Goal: Information Seeking & Learning: Understand process/instructions

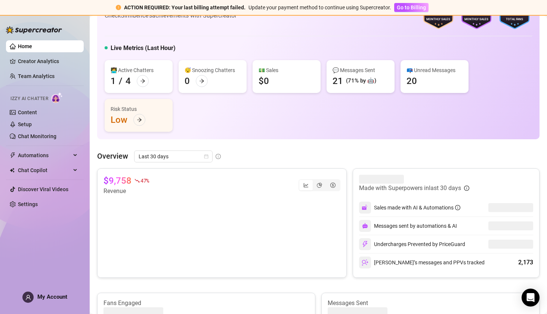
scroll to position [42, 0]
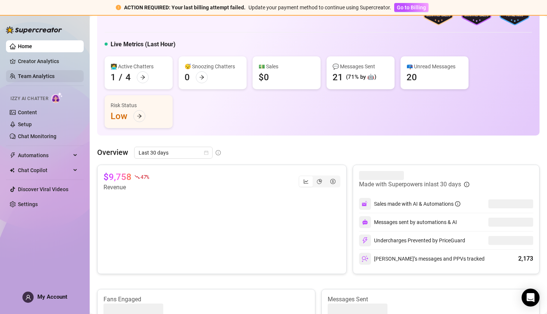
click at [35, 73] on link "Team Analytics" at bounding box center [36, 76] width 37 height 6
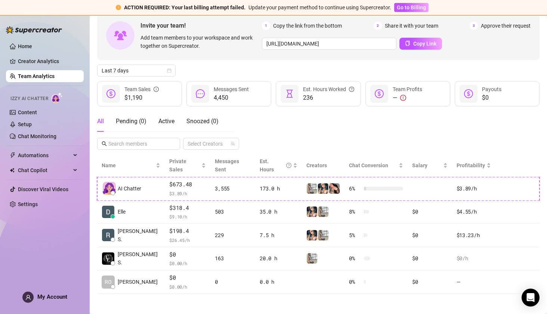
scroll to position [32, 0]
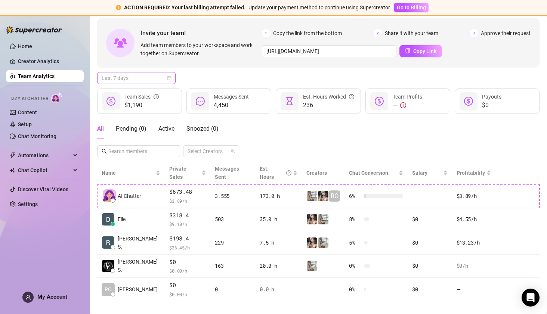
click at [143, 82] on span "Last 7 days" at bounding box center [137, 78] width 70 height 11
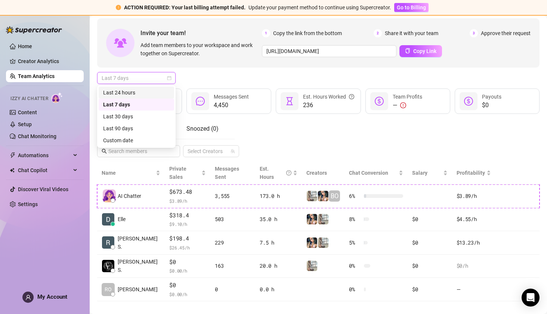
click at [141, 93] on div "Last 24 hours" at bounding box center [136, 93] width 67 height 8
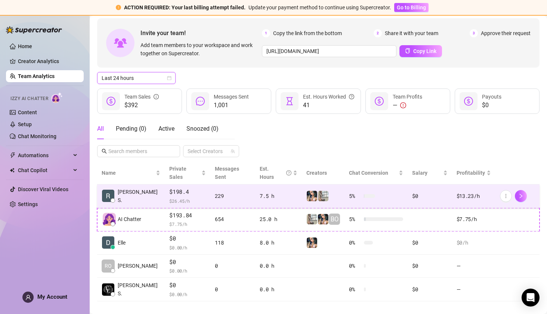
click at [169, 197] on span "$ 26.45 /h" at bounding box center [187, 200] width 37 height 7
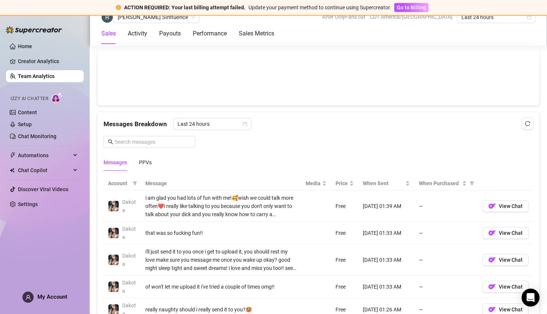
scroll to position [466, 0]
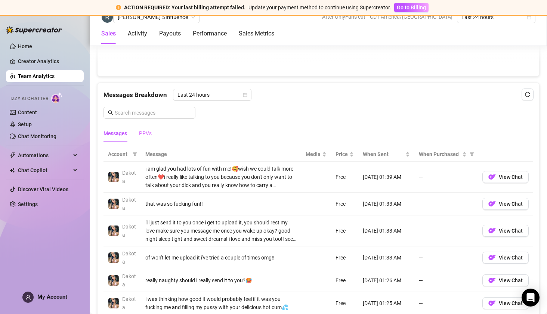
click at [146, 125] on div "PPVs" at bounding box center [145, 133] width 13 height 17
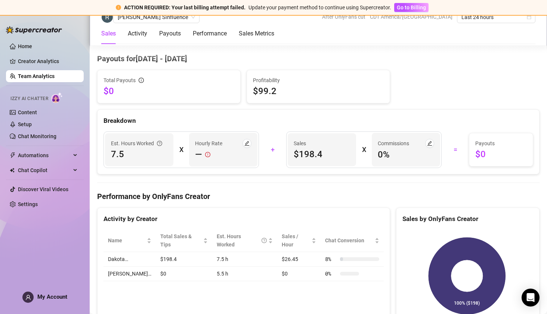
scroll to position [714, 0]
click at [245, 140] on icon "edit" at bounding box center [247, 142] width 5 height 5
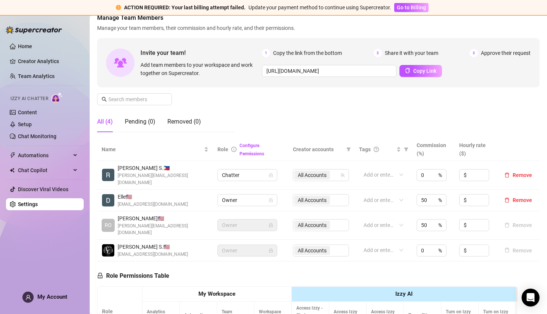
scroll to position [47, 0]
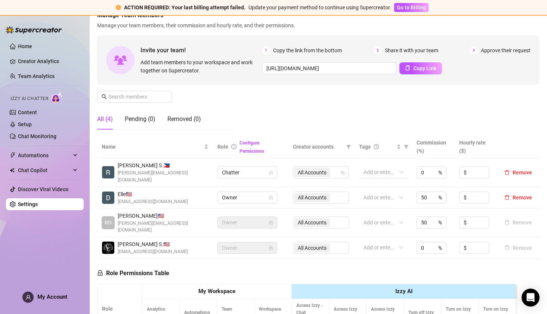
drag, startPoint x: 425, startPoint y: 168, endPoint x: 393, endPoint y: 166, distance: 31.9
click at [393, 166] on tr "[PERSON_NAME] S. 🇵🇭 [PERSON_NAME][EMAIL_ADDRESS][DOMAIN_NAME] Chatter All Accou…" at bounding box center [318, 173] width 443 height 29
click at [429, 168] on div "0 %" at bounding box center [432, 173] width 30 height 12
click at [442, 170] on icon "up" at bounding box center [443, 170] width 2 height 1
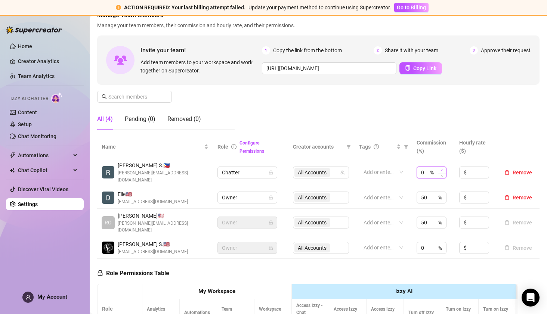
click at [442, 170] on icon "up" at bounding box center [443, 170] width 2 height 1
click at [439, 176] on td "1 %" at bounding box center [433, 173] width 42 height 29
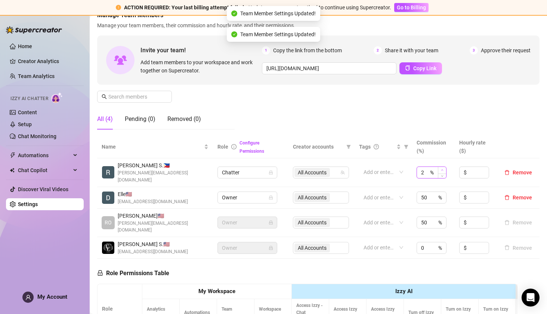
click at [441, 169] on icon "up" at bounding box center [442, 170] width 3 height 3
type input "5"
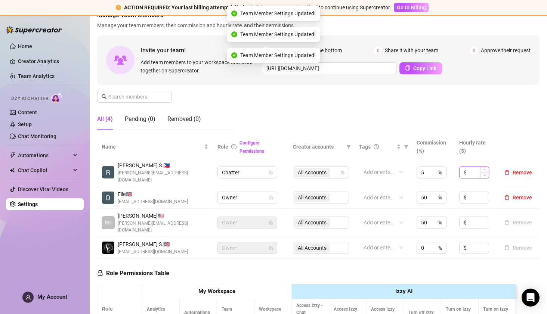
click at [470, 168] on input at bounding box center [479, 172] width 21 height 11
click at [484, 169] on icon "up" at bounding box center [485, 170] width 3 height 3
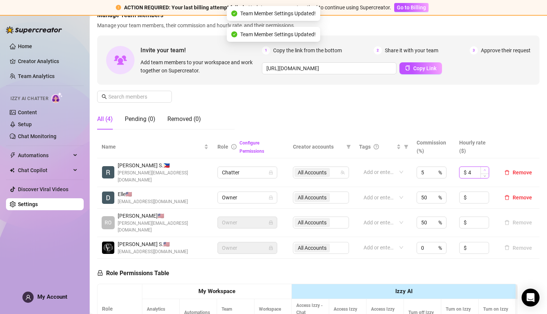
type input "5"
click at [484, 169] on icon "up" at bounding box center [485, 170] width 3 height 3
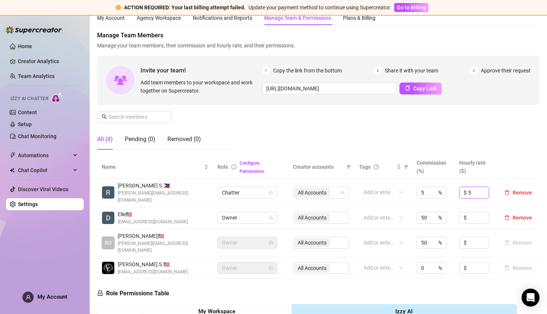
scroll to position [0, 0]
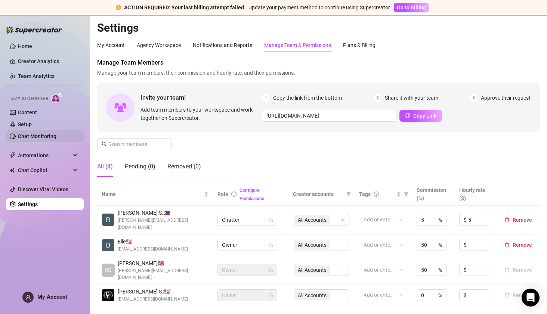
click at [33, 135] on link "Chat Monitoring" at bounding box center [37, 136] width 39 height 6
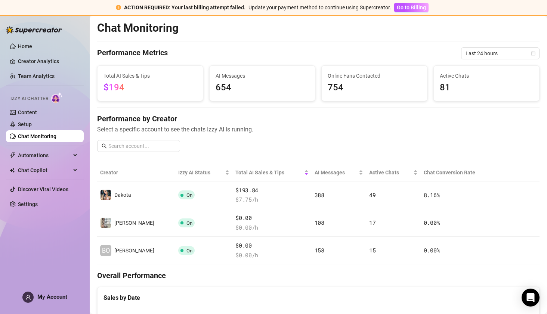
click at [39, 69] on ul "Home Creator Analytics Team Analytics Izzy AI Chatter Content Setup Chat Monito…" at bounding box center [45, 125] width 78 height 176
click at [38, 79] on link "Team Analytics" at bounding box center [36, 76] width 37 height 6
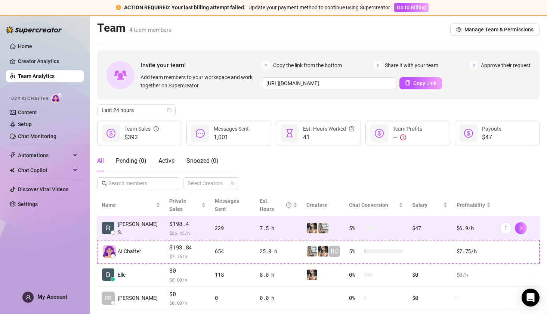
click at [287, 224] on div "7.5 h" at bounding box center [279, 228] width 38 height 8
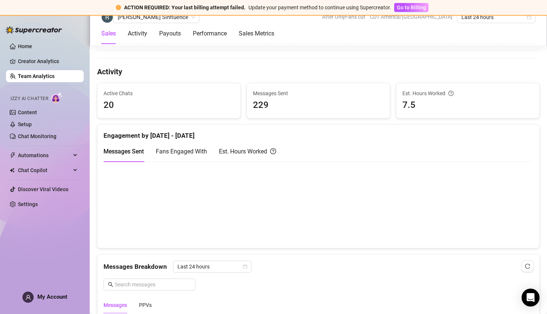
scroll to position [294, 0]
click at [180, 151] on span "Fans Engaged With" at bounding box center [181, 151] width 51 height 7
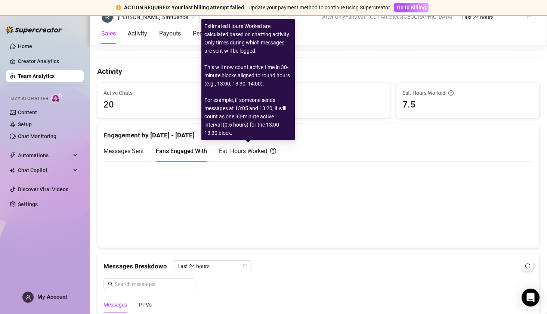
click at [230, 147] on div "Est. Hours Worked" at bounding box center [247, 151] width 57 height 9
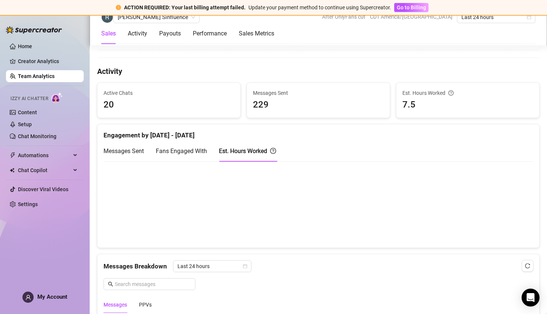
click at [124, 148] on span "Messages Sent" at bounding box center [124, 151] width 40 height 7
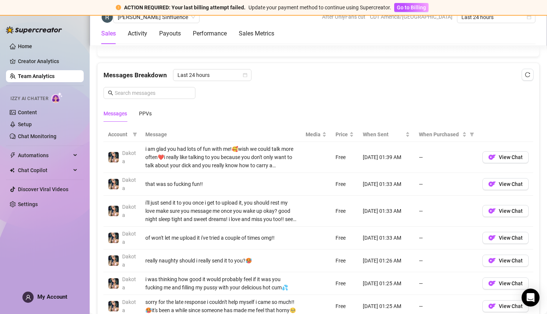
scroll to position [486, 0]
click at [140, 109] on div "PPVs" at bounding box center [145, 113] width 13 height 8
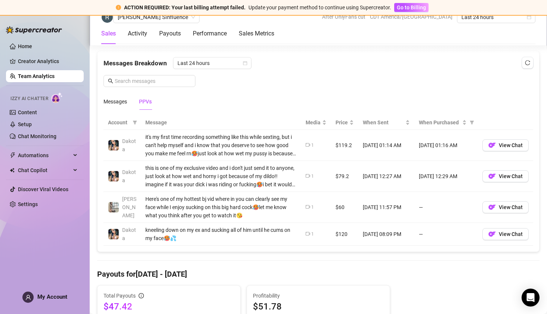
scroll to position [498, 0]
click at [249, 239] on div "kneeling down on my ex and sucking all of him until he cums on my face🥵💦" at bounding box center [220, 234] width 151 height 16
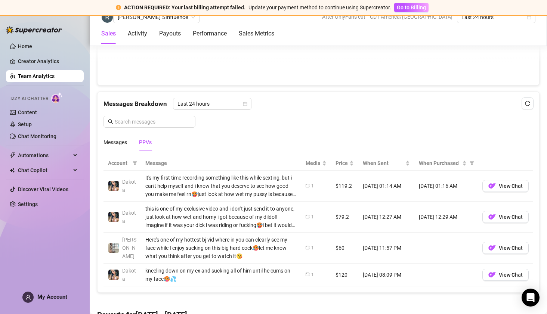
scroll to position [457, 0]
click at [22, 43] on link "Home" at bounding box center [25, 46] width 14 height 6
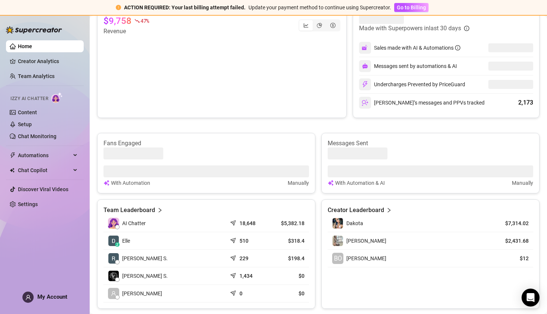
scroll to position [172, 0]
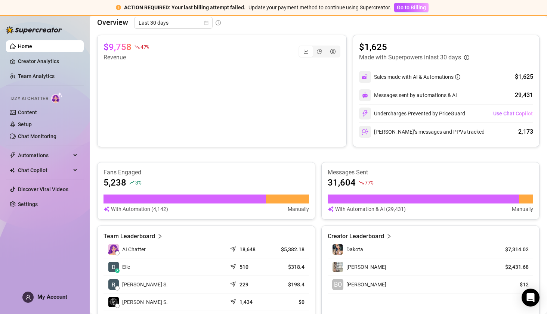
click at [135, 255] on td "AI Chatter" at bounding box center [165, 250] width 123 height 18
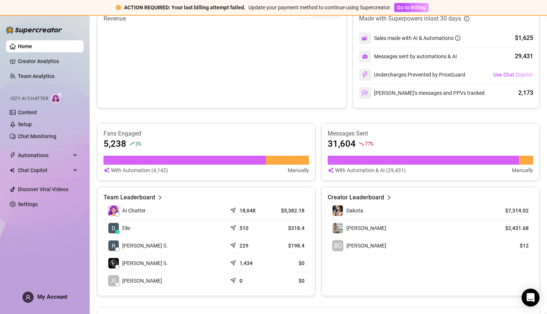
scroll to position [214, 0]
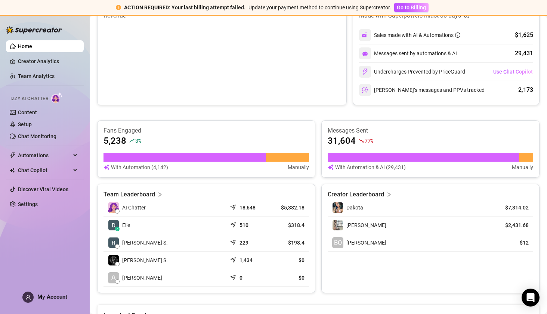
click at [334, 59] on canvas at bounding box center [219, 57] width 231 height 75
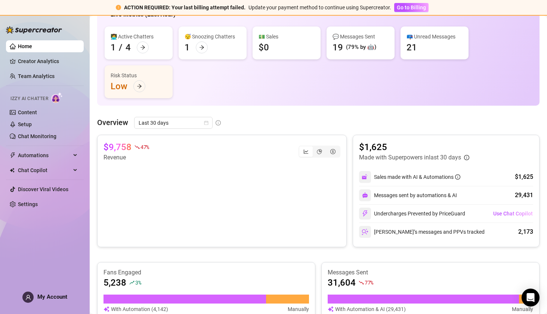
scroll to position [70, 0]
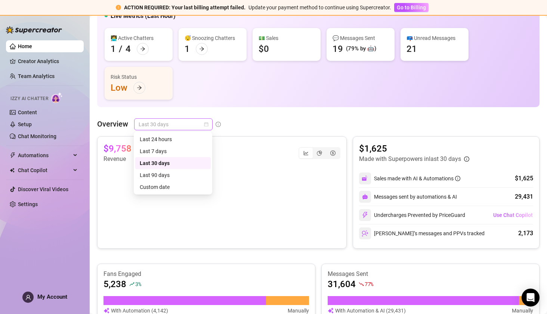
click at [181, 119] on div "Last 30 days" at bounding box center [173, 125] width 79 height 12
click at [170, 138] on div "Last 24 hours" at bounding box center [173, 139] width 67 height 8
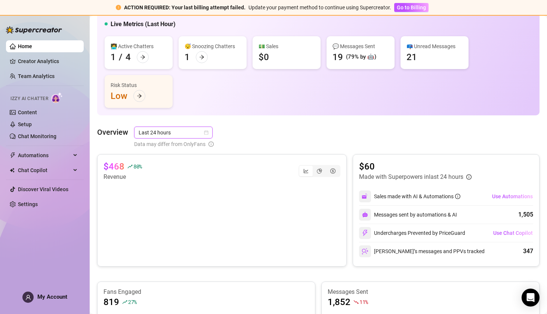
scroll to position [59, 0]
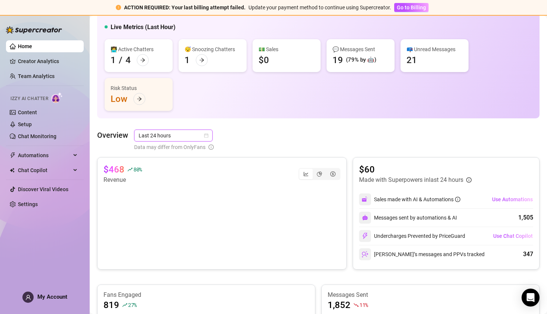
click at [113, 132] on article "Overview" at bounding box center [112, 135] width 31 height 11
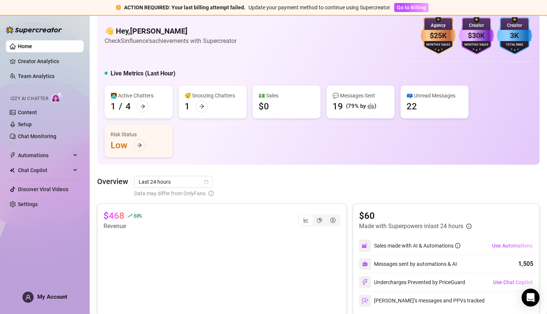
scroll to position [0, 0]
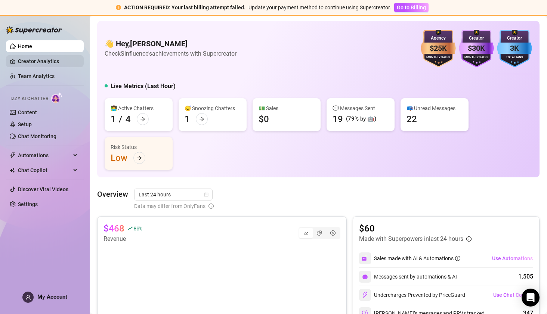
click at [33, 63] on link "Creator Analytics" at bounding box center [48, 61] width 60 height 12
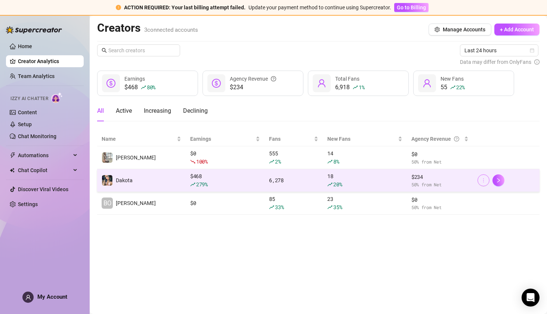
click at [482, 178] on icon "more" at bounding box center [483, 180] width 5 height 5
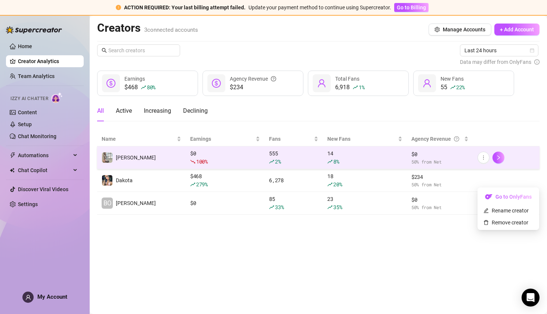
click at [502, 152] on link at bounding box center [499, 158] width 12 height 12
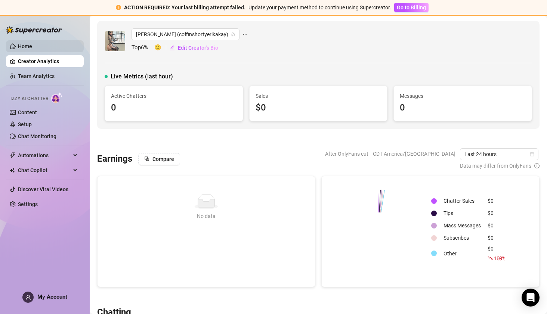
click at [22, 49] on link "Home" at bounding box center [25, 46] width 14 height 6
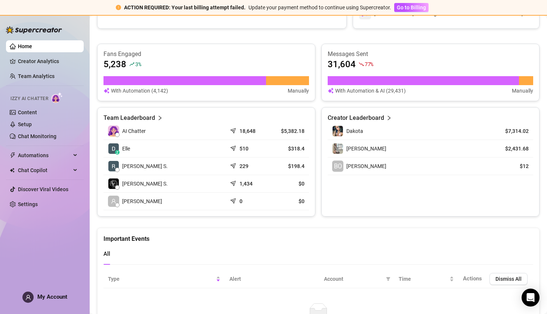
scroll to position [291, 0]
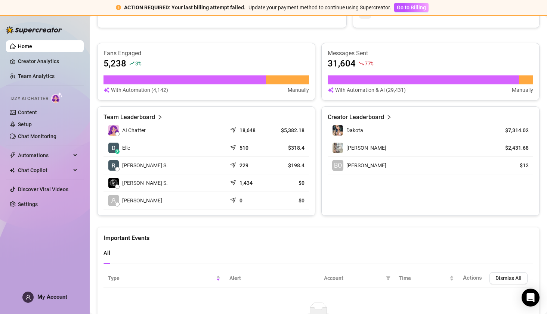
click at [136, 116] on article "Team Leaderboard" at bounding box center [130, 117] width 52 height 9
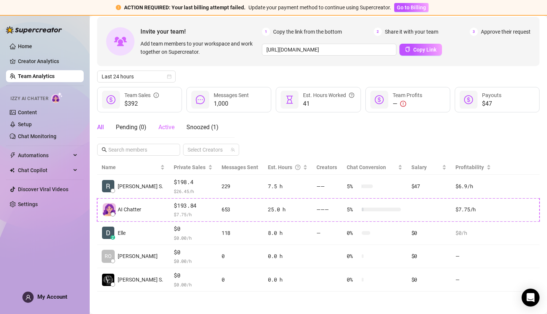
scroll to position [32, 0]
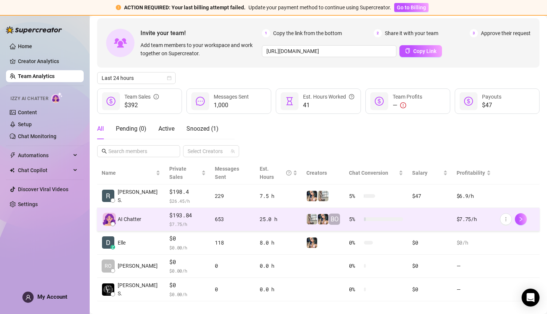
click at [133, 215] on span "AI Chatter" at bounding box center [130, 219] width 24 height 8
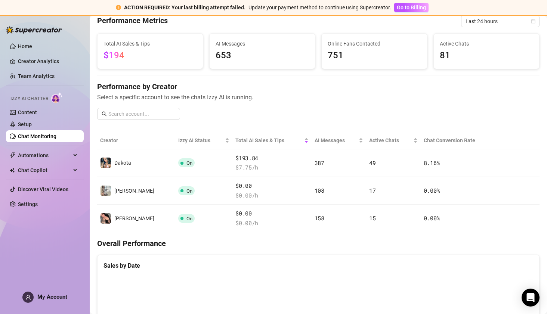
scroll to position [287, 0]
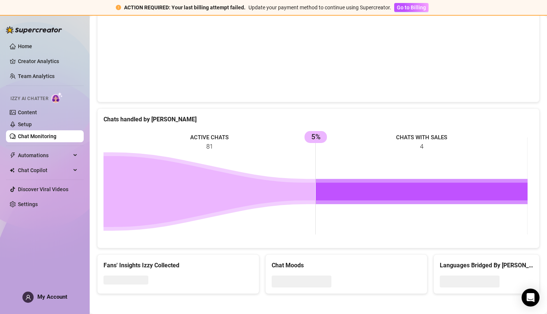
click at [220, 48] on canvas at bounding box center [316, 58] width 424 height 75
click at [218, 73] on canvas at bounding box center [316, 58] width 424 height 75
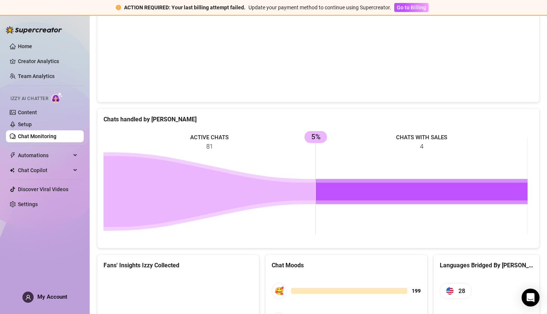
scroll to position [291, 0]
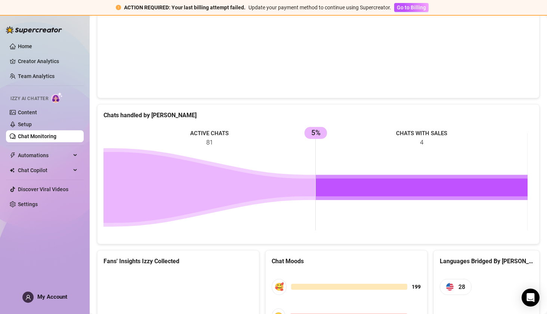
click at [215, 71] on canvas at bounding box center [316, 54] width 424 height 75
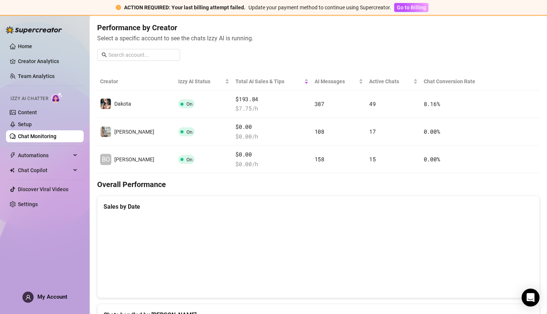
scroll to position [75, 0]
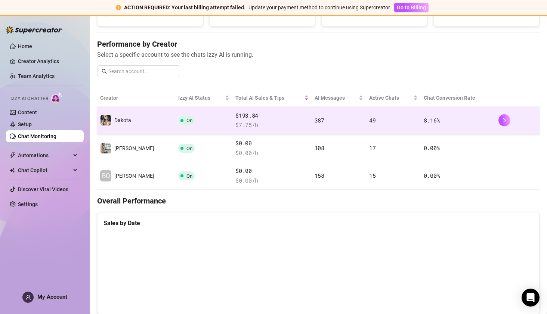
click at [267, 119] on div "$193.84 $ 7.75 /h" at bounding box center [272, 120] width 73 height 18
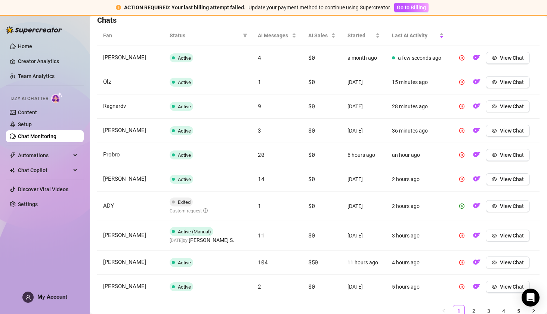
scroll to position [284, 0]
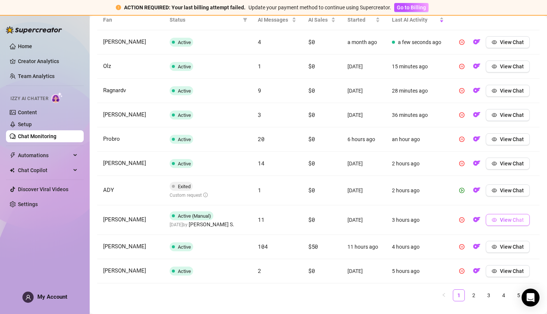
click at [500, 218] on span "View Chat" at bounding box center [512, 220] width 24 height 6
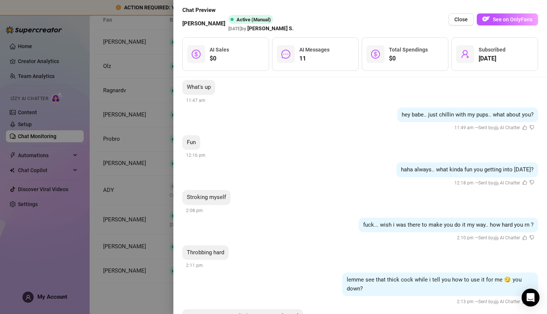
scroll to position [34, 0]
click at [100, 193] on div at bounding box center [273, 157] width 547 height 314
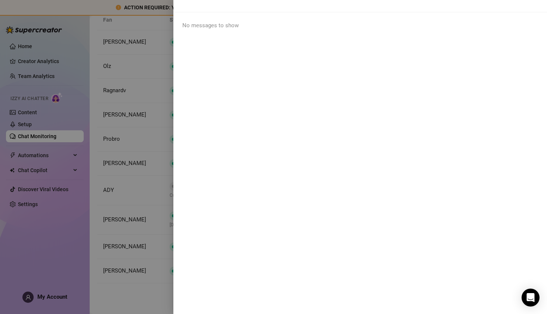
scroll to position [0, 0]
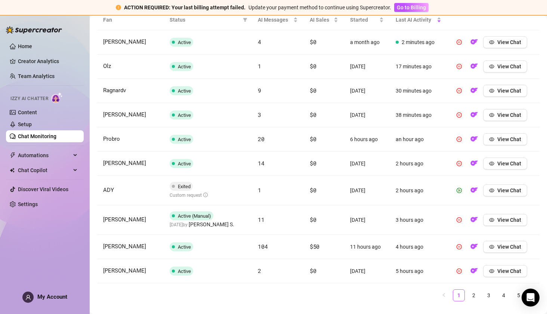
click at [500, 181] on td "View Chat" at bounding box center [494, 191] width 92 height 30
click at [504, 188] on span "View Chat" at bounding box center [510, 191] width 24 height 6
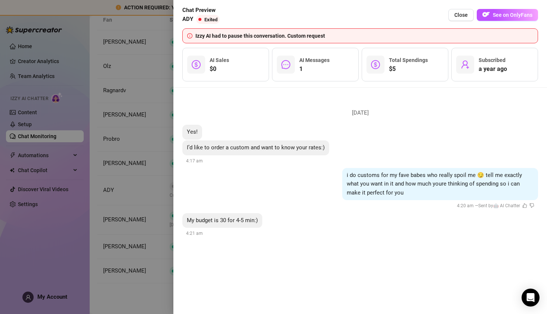
click at [152, 144] on div at bounding box center [273, 157] width 547 height 314
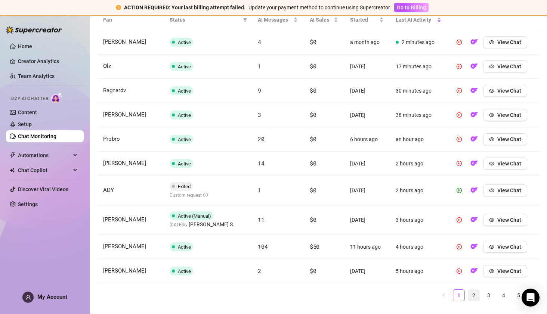
click at [470, 298] on link "2" at bounding box center [474, 295] width 11 height 11
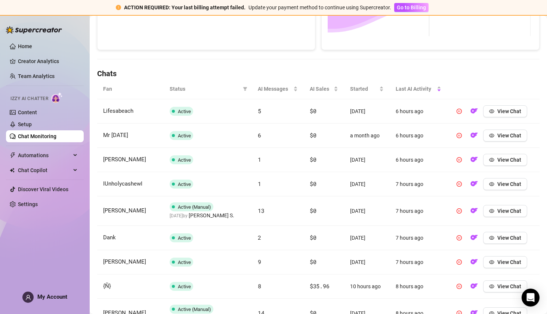
scroll to position [217, 0]
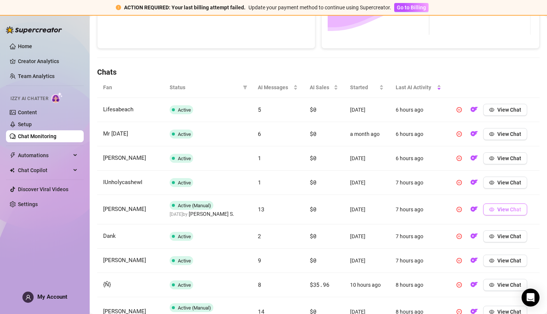
click at [490, 210] on icon "eye" at bounding box center [491, 209] width 5 height 5
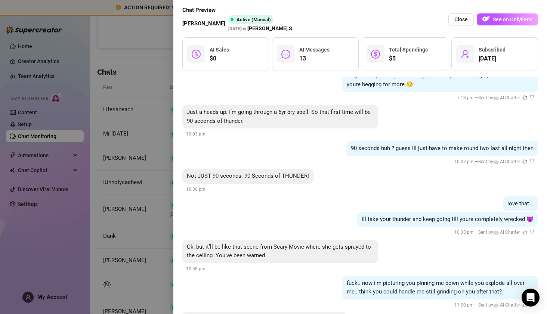
scroll to position [641, 0]
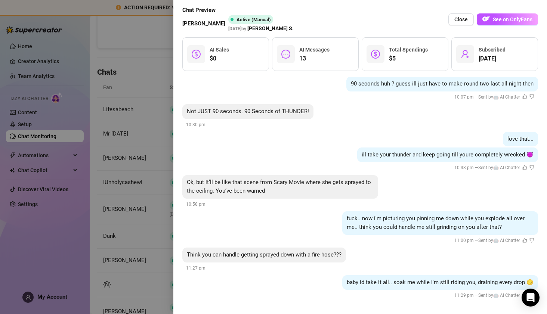
click at [129, 193] on div at bounding box center [273, 157] width 547 height 314
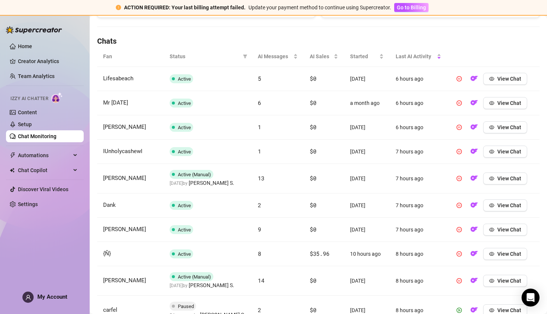
scroll to position [303, 0]
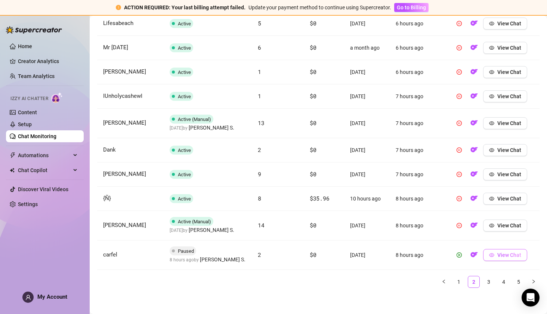
click at [498, 254] on span "View Chat" at bounding box center [510, 255] width 24 height 6
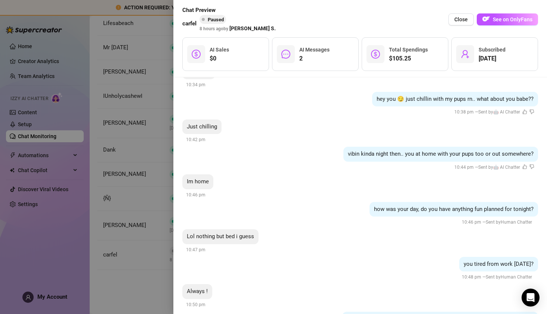
scroll to position [97, 0]
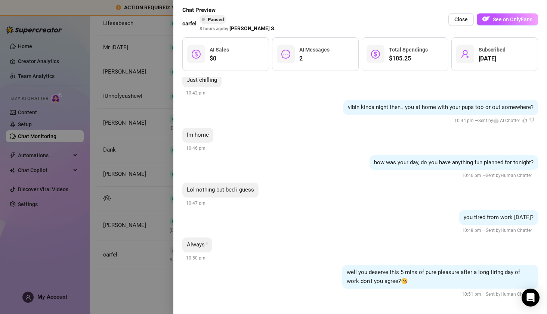
click at [118, 187] on div at bounding box center [273, 157] width 547 height 314
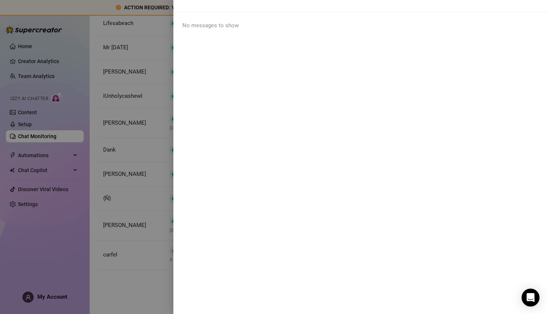
scroll to position [0, 0]
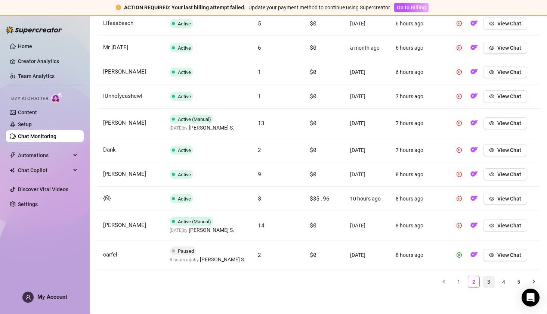
click at [483, 280] on link "3" at bounding box center [488, 282] width 11 height 11
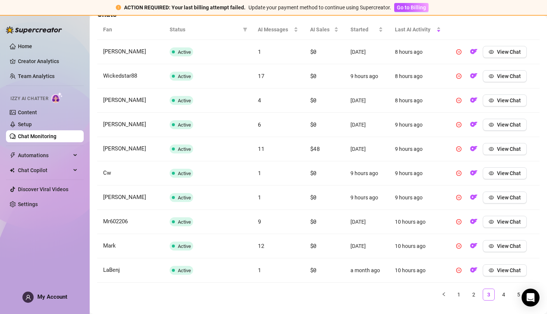
scroll to position [287, 0]
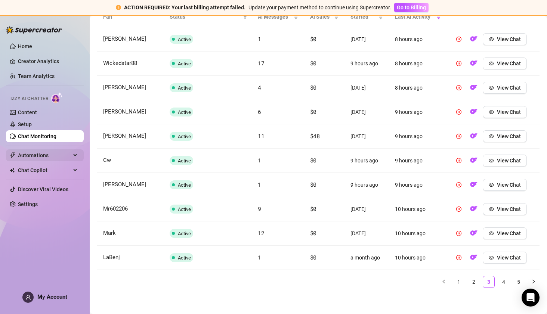
click at [26, 156] on span "Automations" at bounding box center [44, 156] width 53 height 12
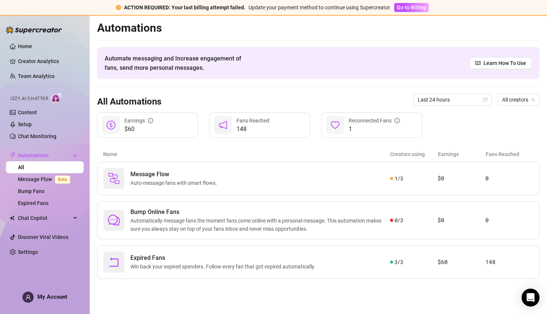
click at [24, 106] on div "Izzy AI Chatter" at bounding box center [43, 97] width 79 height 17
click at [28, 112] on link "Content" at bounding box center [27, 113] width 19 height 6
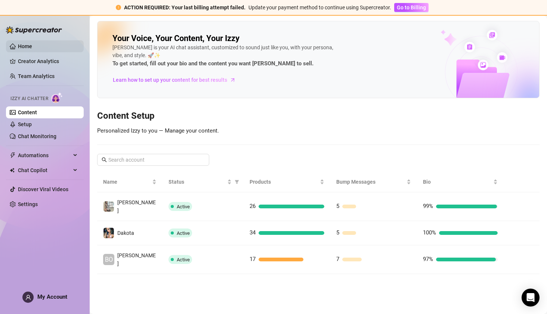
click at [29, 49] on link "Home" at bounding box center [25, 46] width 14 height 6
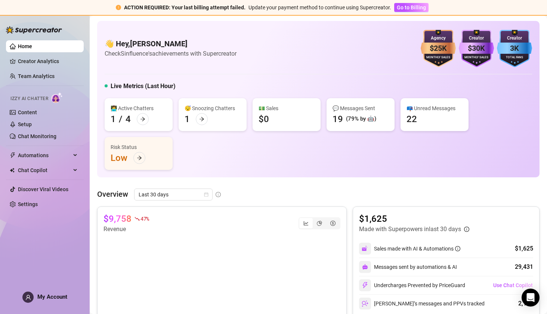
scroll to position [19, 0]
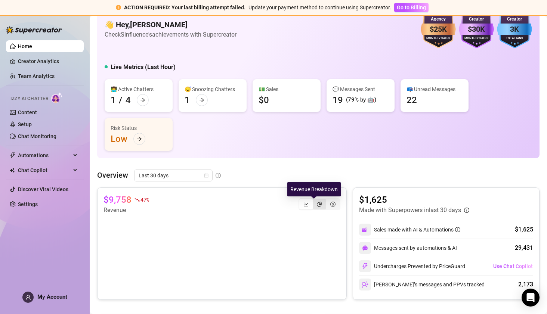
click at [317, 204] on icon "pie-chart" at bounding box center [319, 204] width 5 height 5
click at [315, 200] on input "segmented control" at bounding box center [315, 200] width 0 height 0
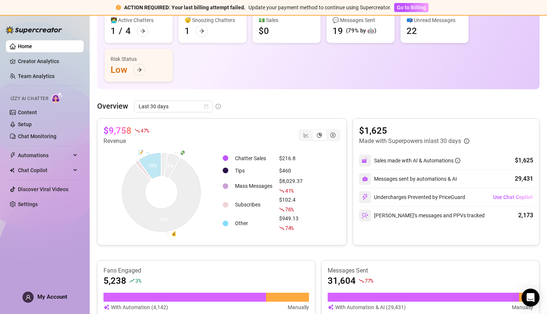
scroll to position [89, 0]
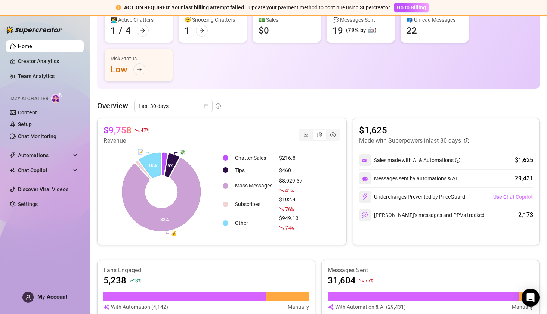
click at [177, 113] on div "Overview Last 30 days $9,758 47 % Revenue 💸 💰 📝 5% 82% 10% Chatter Sales $216.8…" at bounding box center [318, 266] width 443 height 333
click at [163, 108] on span "Last 30 days" at bounding box center [174, 106] width 70 height 11
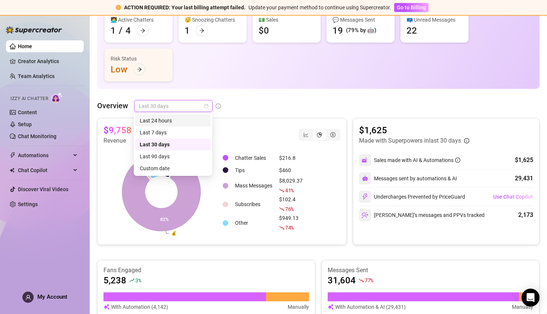
click at [162, 120] on div "Last 24 hours" at bounding box center [173, 121] width 67 height 8
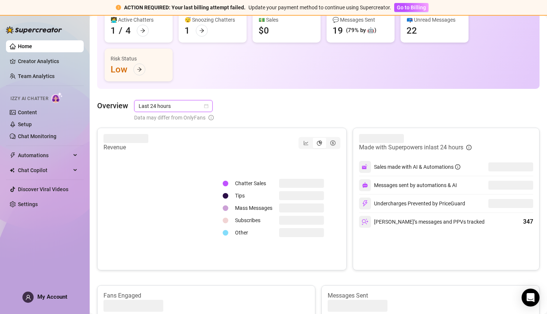
click at [219, 160] on canvas at bounding box center [162, 208] width 116 height 112
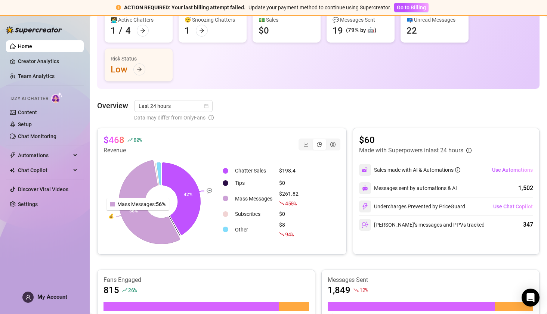
click at [139, 215] on icon at bounding box center [149, 202] width 61 height 84
click at [132, 208] on icon at bounding box center [149, 202] width 61 height 83
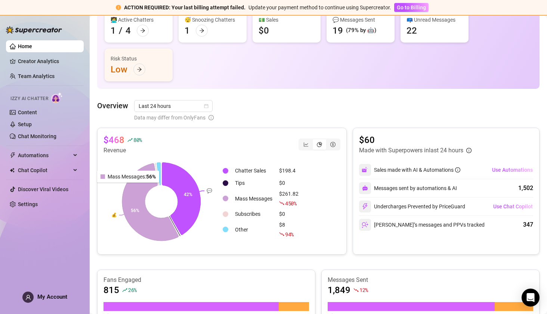
click at [132, 189] on icon at bounding box center [150, 202] width 56 height 77
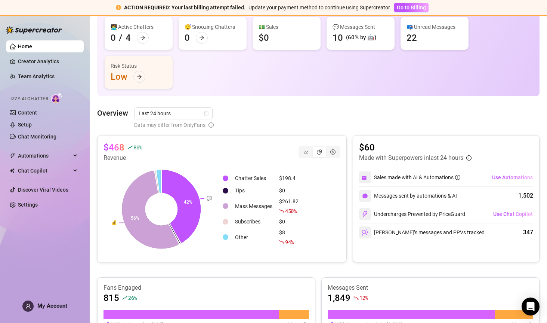
scroll to position [82, 0]
click at [331, 152] on div "segmented control" at bounding box center [332, 152] width 13 height 10
click at [328, 148] on input "segmented control" at bounding box center [328, 148] width 0 height 0
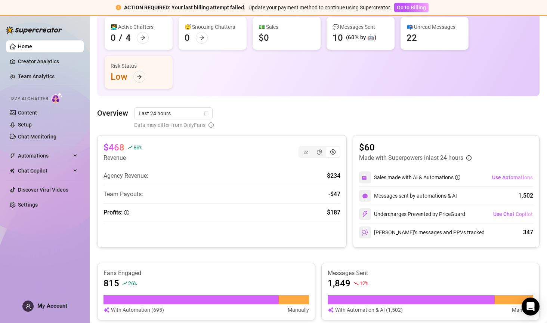
click at [130, 210] on div "Profits: $187" at bounding box center [222, 212] width 237 height 9
click at [127, 214] on icon "info-circle" at bounding box center [126, 212] width 5 height 5
click at [128, 215] on span "info-circle" at bounding box center [126, 212] width 5 height 9
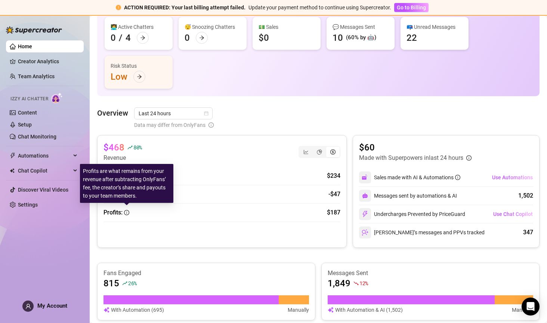
click at [129, 215] on span "info-circle" at bounding box center [126, 212] width 5 height 9
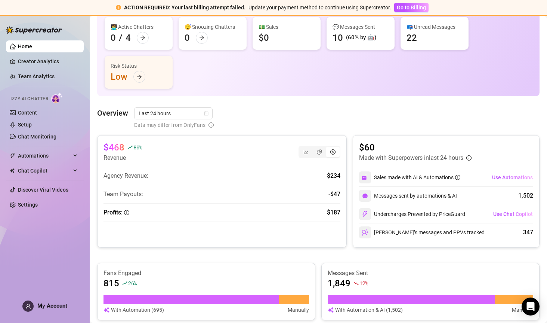
click at [317, 145] on div "$468 80 % Revenue" at bounding box center [222, 151] width 237 height 21
click at [317, 150] on div "segmented control" at bounding box center [319, 152] width 13 height 10
click at [315, 148] on input "segmented control" at bounding box center [315, 148] width 0 height 0
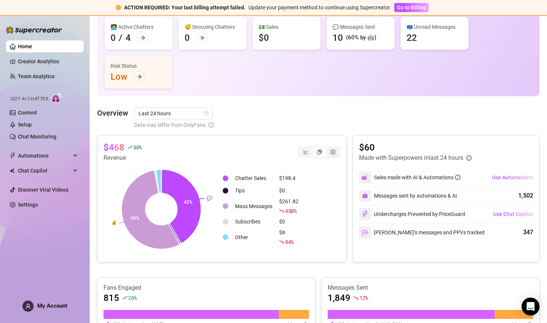
click at [209, 153] on div "$468 80 % Revenue" at bounding box center [222, 151] width 237 height 21
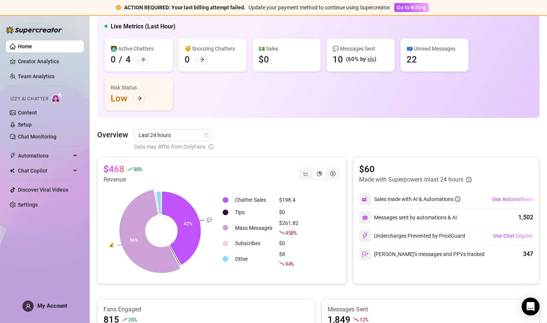
scroll to position [59, 0]
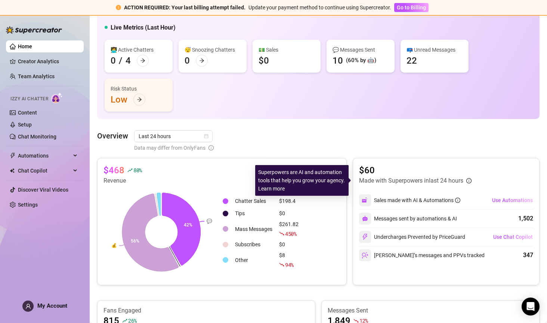
click at [470, 179] on div "$60 Made with Superpowers in last 24 hours" at bounding box center [446, 174] width 174 height 21
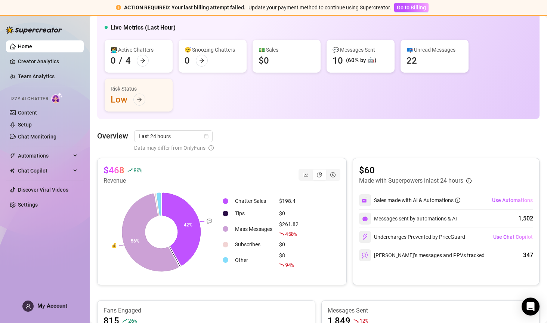
click at [467, 182] on icon "info-circle" at bounding box center [469, 180] width 5 height 5
click at [76, 158] on div "Automations" at bounding box center [45, 156] width 78 height 12
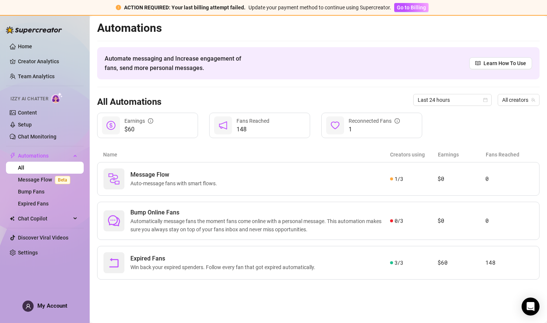
click at [155, 267] on span "Win back your expired spenders. Follow every fan that got expired automatically." at bounding box center [225, 267] width 188 height 8
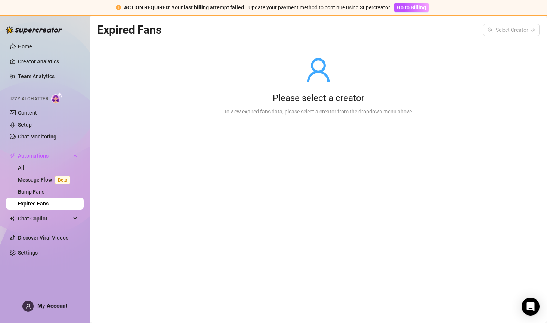
click at [498, 30] on input "search" at bounding box center [508, 29] width 41 height 11
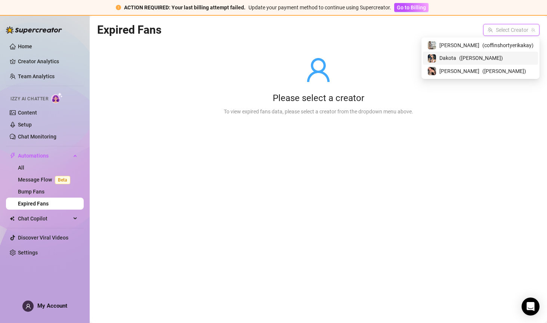
click at [457, 58] on span "Dakota" at bounding box center [448, 58] width 17 height 8
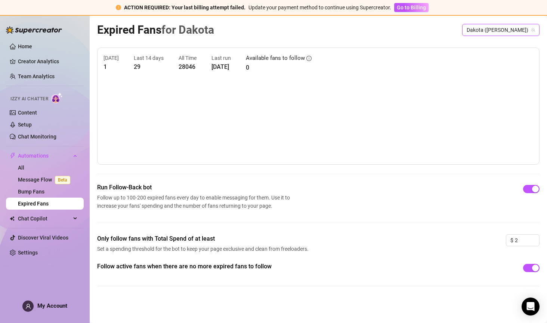
click at [316, 86] on canvas at bounding box center [319, 120] width 430 height 75
click at [529, 133] on canvas at bounding box center [319, 120] width 430 height 75
click at [526, 139] on canvas at bounding box center [319, 120] width 430 height 75
click at [523, 139] on canvas at bounding box center [319, 120] width 430 height 75
click at [479, 128] on canvas at bounding box center [319, 120] width 430 height 75
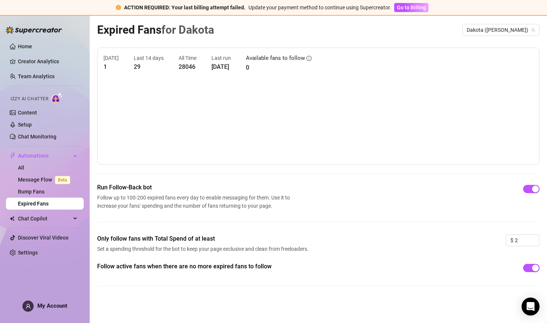
click at [19, 38] on ul "Home Creator Analytics Team Analytics Izzy AI Chatter Content Setup Chat Monito…" at bounding box center [45, 149] width 78 height 224
click at [24, 47] on link "Home" at bounding box center [25, 46] width 14 height 6
click at [26, 47] on link "Home" at bounding box center [25, 46] width 14 height 6
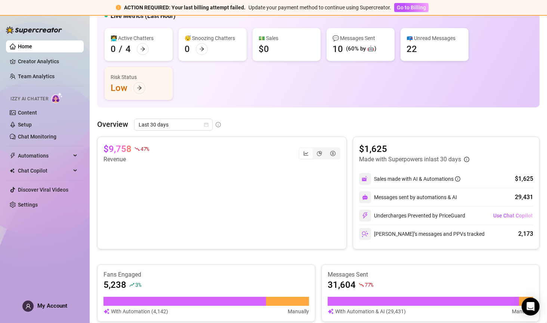
scroll to position [71, 0]
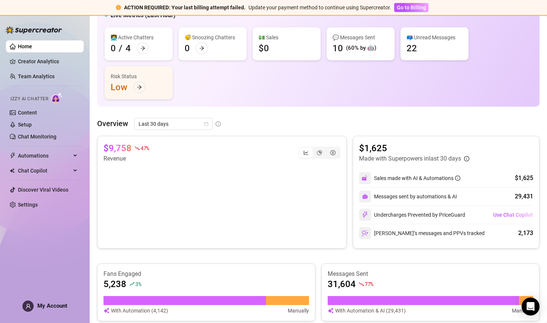
click at [99, 209] on div "$9,758 47 % Revenue" at bounding box center [222, 192] width 250 height 113
click at [143, 115] on div "👋 Hey, [PERSON_NAME] Check Sinfluence's achievements with Supercreator $25K Age…" at bounding box center [318, 260] width 443 height 621
click at [144, 121] on span "Last 30 days" at bounding box center [174, 123] width 70 height 11
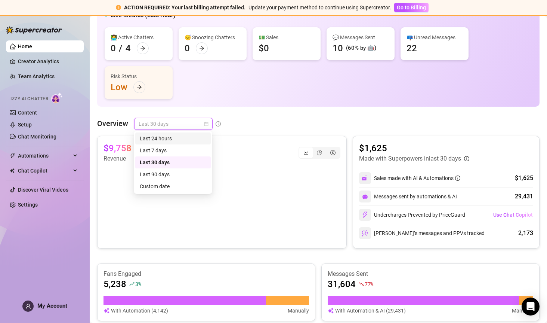
click at [151, 139] on div "Last 24 hours" at bounding box center [173, 138] width 67 height 8
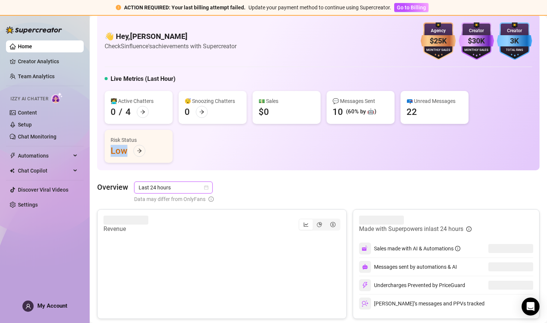
scroll to position [14, 0]
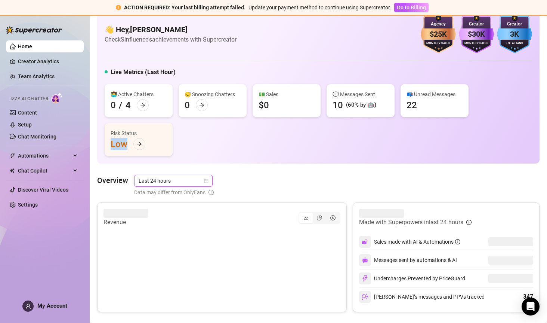
click at [117, 166] on div "👋 Hey, [PERSON_NAME] Check Sinfluence's achievements with Supercreator $25K Age…" at bounding box center [318, 322] width 443 height 631
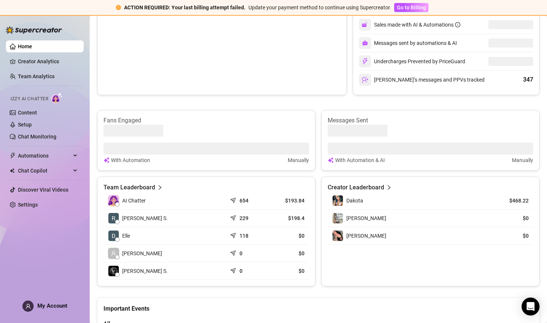
scroll to position [230, 0]
click at [131, 201] on span "AI Chatter" at bounding box center [134, 201] width 24 height 8
click at [160, 187] on icon "right" at bounding box center [159, 187] width 5 height 5
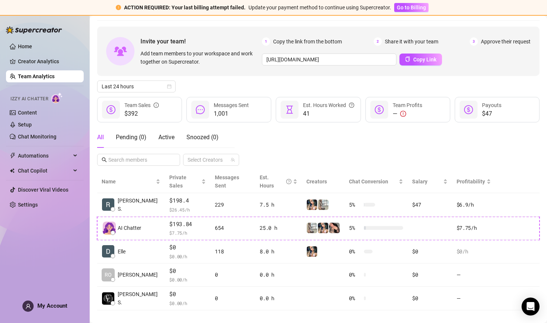
click at [134, 224] on span "AI Chatter" at bounding box center [130, 228] width 24 height 8
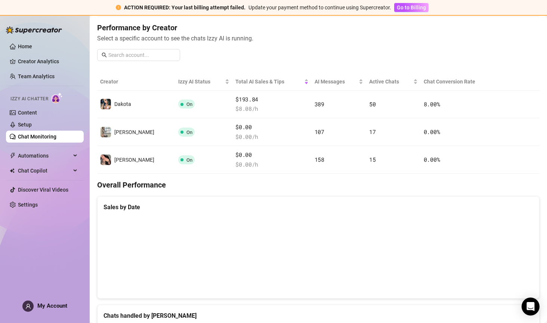
scroll to position [91, 0]
click at [221, 248] on canvas at bounding box center [316, 254] width 424 height 75
click at [141, 100] on td "Dakota" at bounding box center [136, 104] width 78 height 28
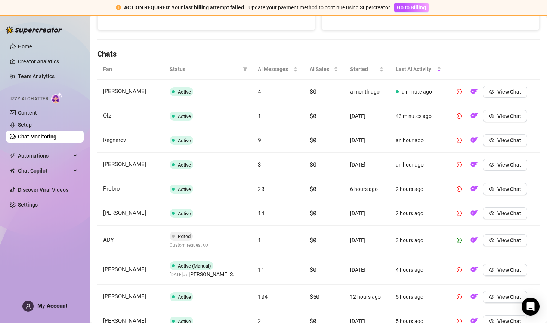
scroll to position [236, 0]
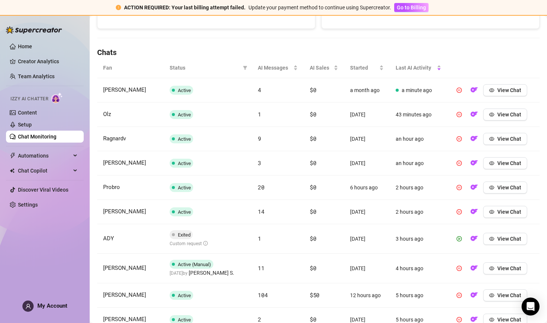
click at [336, 66] on div "AI Sales" at bounding box center [324, 68] width 28 height 8
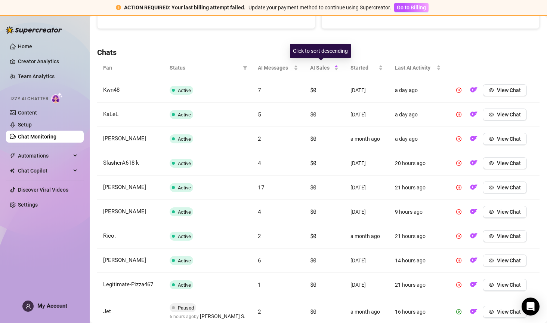
click at [329, 64] on div "AI Sales" at bounding box center [324, 68] width 28 height 8
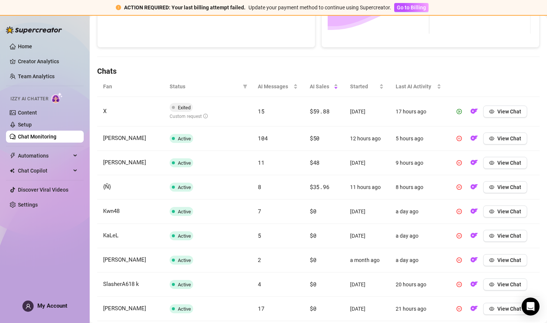
scroll to position [216, 0]
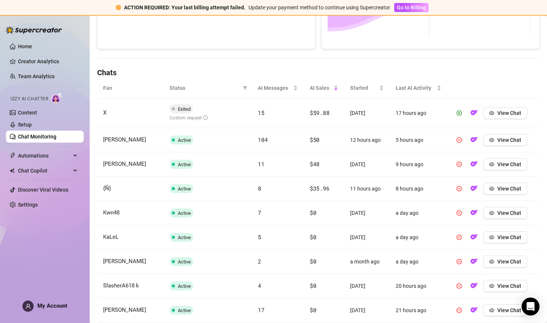
click at [498, 110] on span "View Chat" at bounding box center [510, 113] width 24 height 6
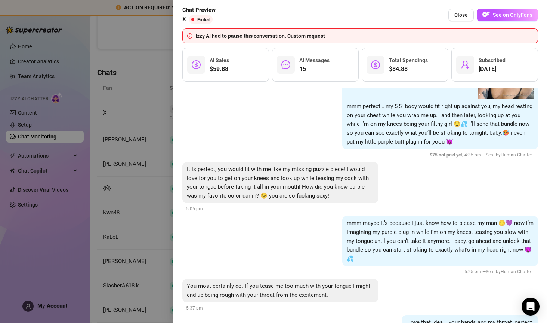
scroll to position [2398, 0]
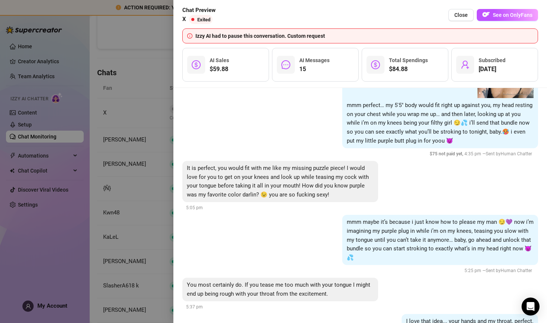
click at [251, 215] on div "mmm maybe it’s because i just know how to please my man 😏💜 now i’m imagining my…" at bounding box center [360, 245] width 356 height 60
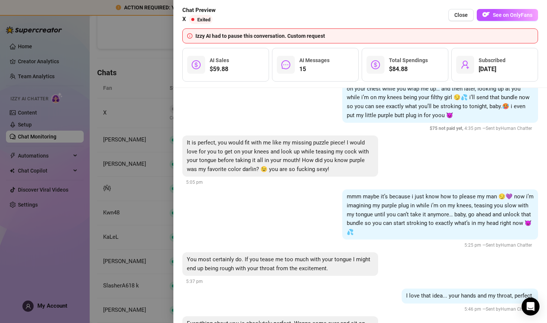
scroll to position [2437, 0]
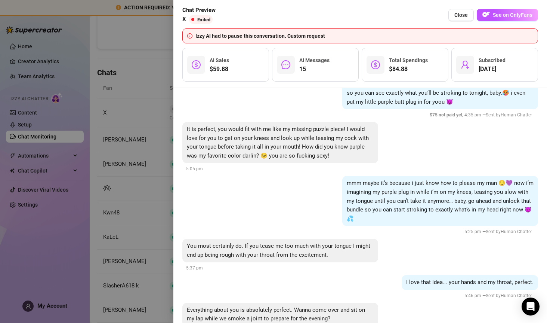
click at [144, 122] on div at bounding box center [273, 161] width 547 height 323
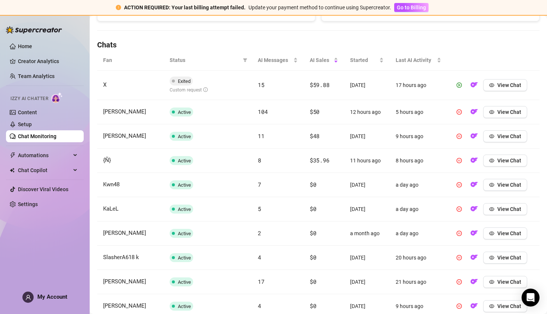
scroll to position [244, 0]
click at [498, 110] on span "View Chat" at bounding box center [510, 112] width 24 height 6
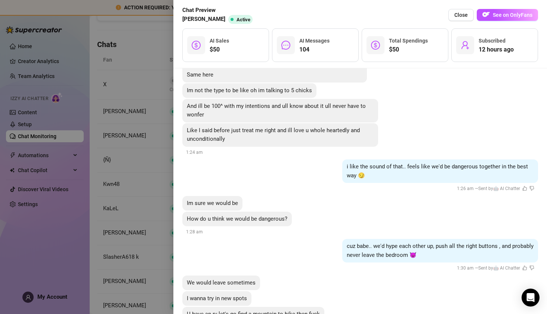
scroll to position [12981, 0]
click at [156, 60] on div at bounding box center [273, 157] width 547 height 314
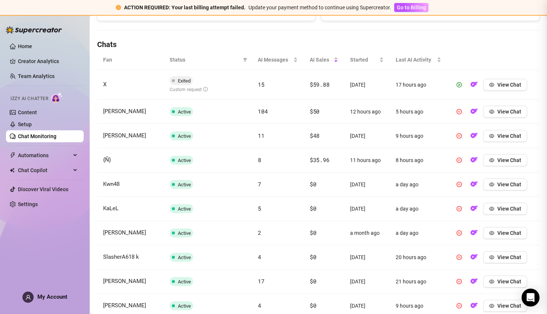
scroll to position [0, 0]
click at [500, 133] on span "View Chat" at bounding box center [510, 136] width 24 height 6
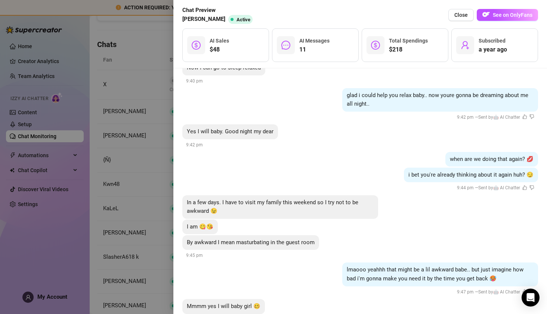
scroll to position [1493, 0]
click at [236, 163] on div "when are we doing that again? 💋" at bounding box center [360, 159] width 356 height 15
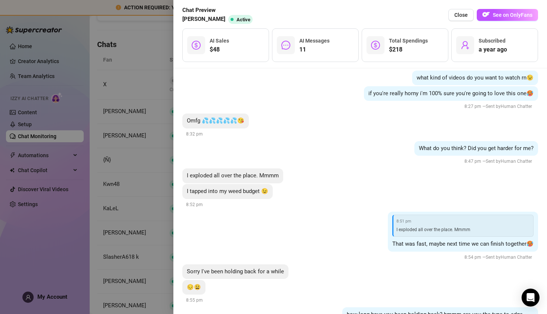
scroll to position [126, 0]
click at [139, 143] on div at bounding box center [273, 157] width 547 height 314
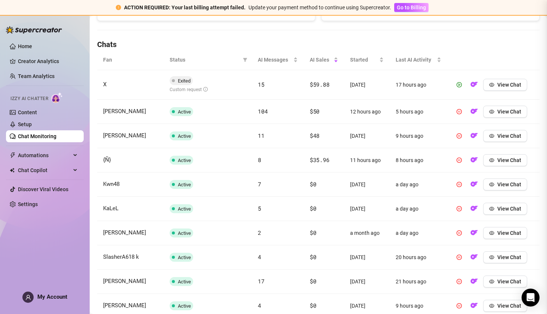
scroll to position [0, 0]
click at [506, 110] on span "View Chat" at bounding box center [510, 112] width 24 height 6
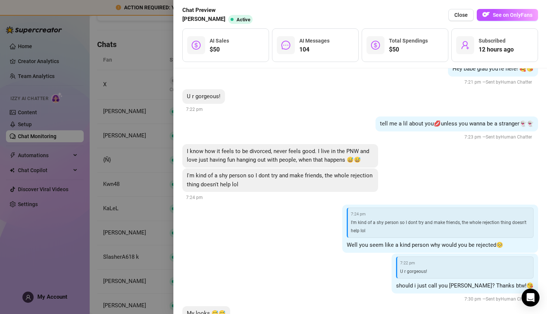
scroll to position [105, 0]
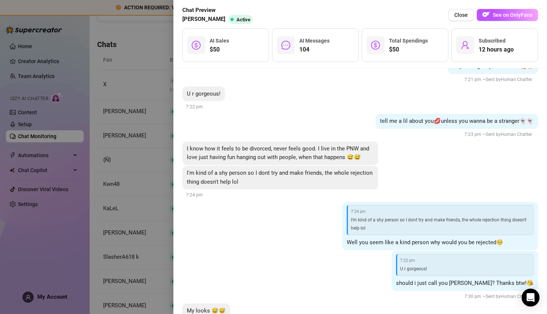
click at [127, 155] on div at bounding box center [273, 157] width 547 height 314
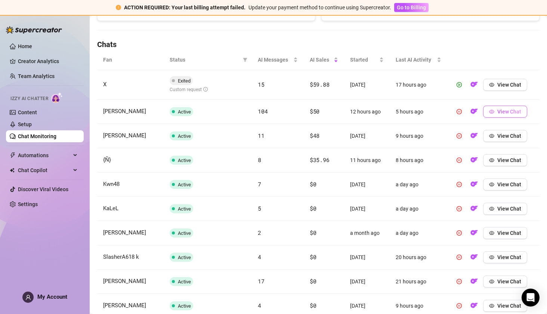
click at [499, 115] on button "View Chat" at bounding box center [505, 112] width 44 height 12
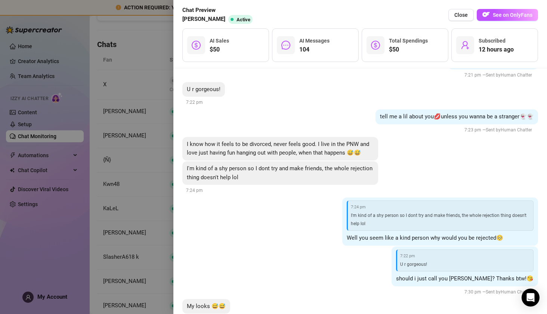
scroll to position [111, 0]
click at [118, 112] on div at bounding box center [273, 157] width 547 height 314
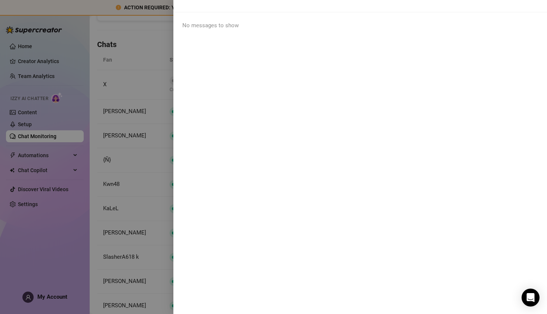
scroll to position [0, 0]
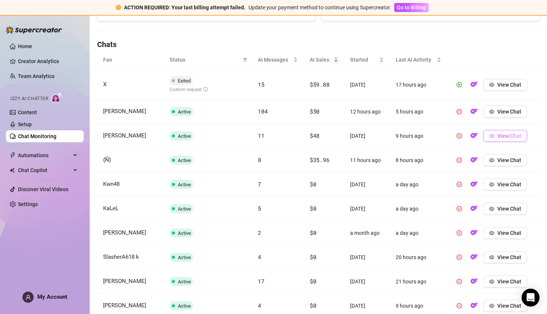
click at [492, 131] on button "View Chat" at bounding box center [505, 136] width 44 height 12
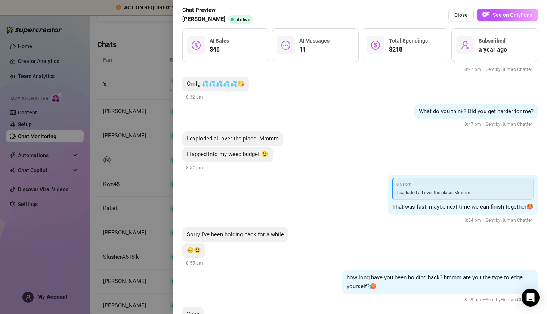
scroll to position [164, 0]
click at [137, 160] on div at bounding box center [273, 157] width 547 height 314
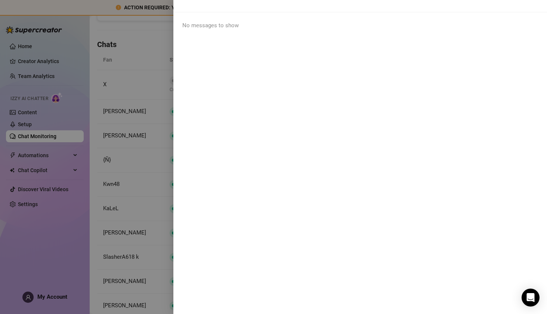
scroll to position [0, 0]
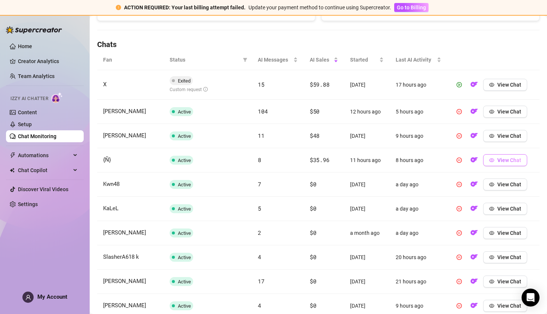
click at [498, 160] on span "View Chat" at bounding box center [510, 160] width 24 height 6
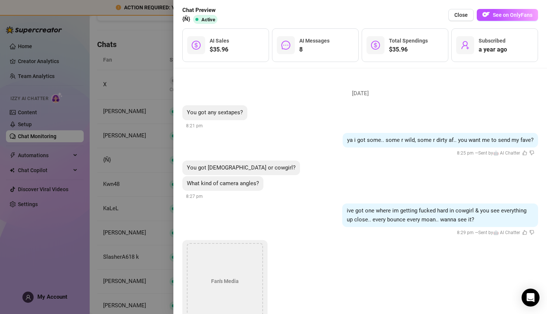
click at [365, 171] on div "You got [DEMOGRAPHIC_DATA] or cowgirl?" at bounding box center [360, 168] width 356 height 15
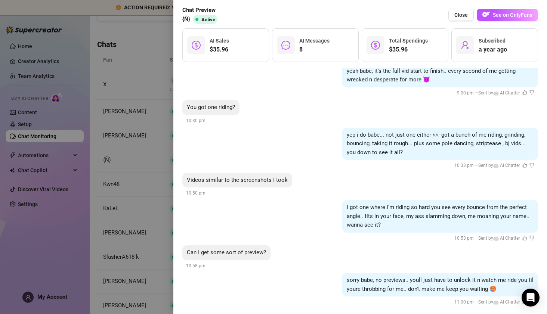
scroll to position [509, 0]
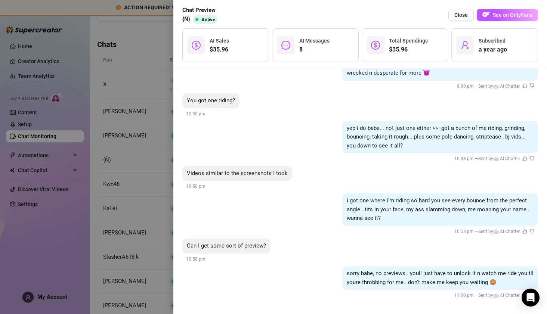
click at [155, 62] on div at bounding box center [273, 157] width 547 height 314
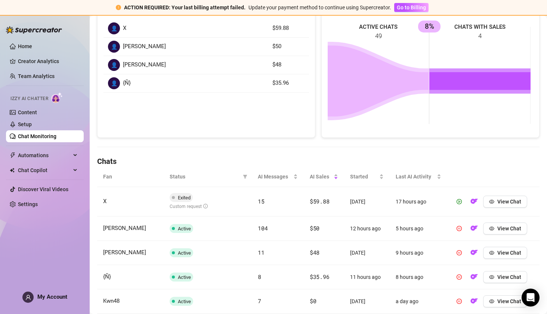
scroll to position [138, 0]
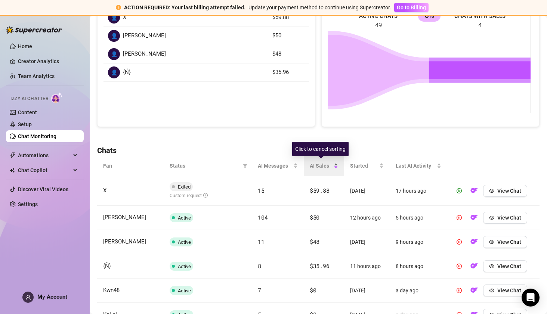
click at [316, 163] on span "AI Sales" at bounding box center [321, 166] width 22 height 8
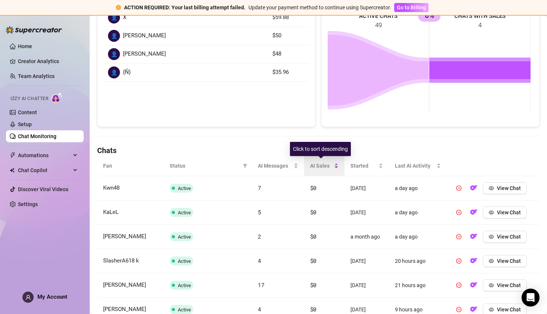
click at [316, 163] on span "AI Sales" at bounding box center [321, 166] width 22 height 8
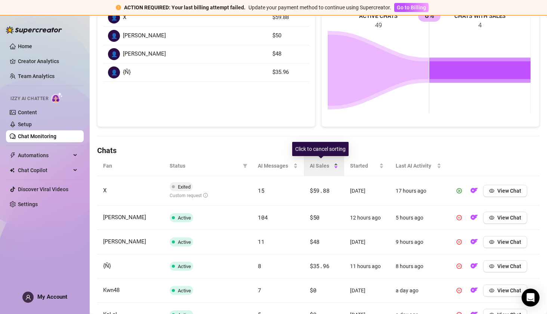
click at [316, 163] on span "AI Sales" at bounding box center [321, 166] width 22 height 8
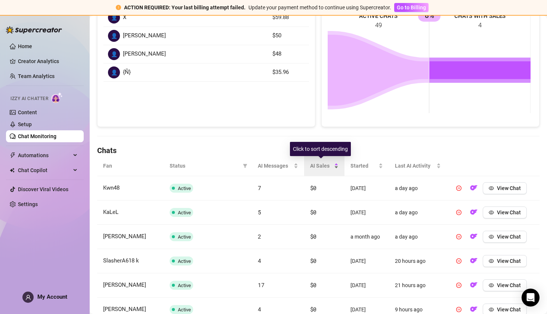
click at [316, 163] on span "AI Sales" at bounding box center [321, 166] width 22 height 8
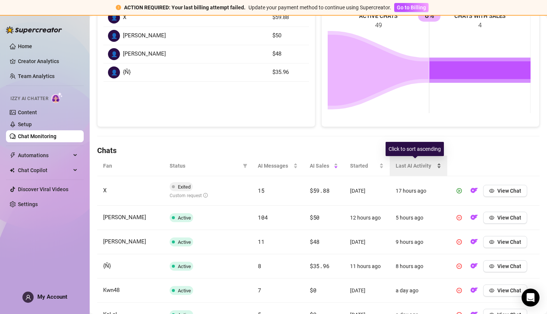
click at [405, 168] on span "Last AI Activity" at bounding box center [416, 166] width 40 height 8
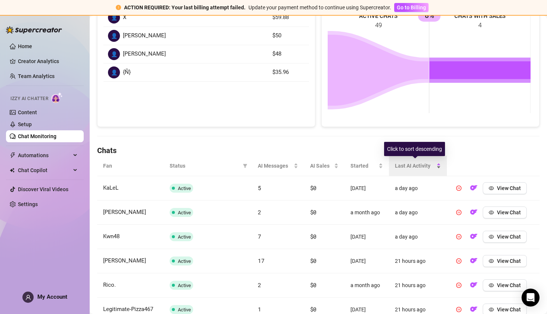
click at [405, 168] on span "Last AI Activity" at bounding box center [415, 166] width 40 height 8
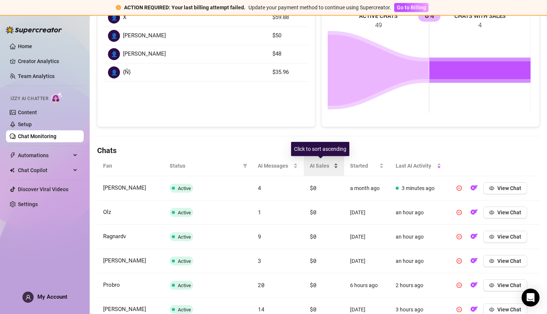
click at [315, 166] on span "AI Sales" at bounding box center [321, 166] width 22 height 8
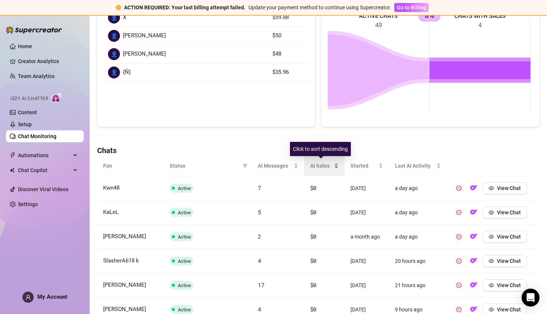
click at [315, 166] on span "AI Sales" at bounding box center [321, 166] width 22 height 8
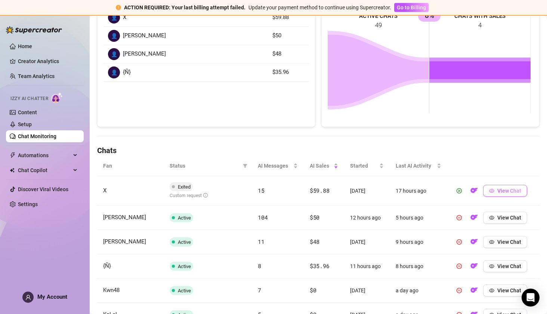
click at [498, 193] on span "View Chat" at bounding box center [510, 191] width 24 height 6
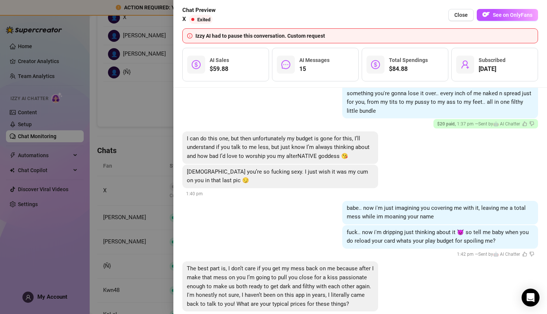
scroll to position [1515, 0]
click at [97, 151] on div at bounding box center [273, 157] width 547 height 314
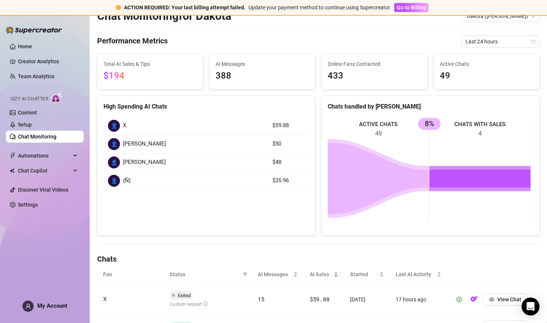
scroll to position [0, 0]
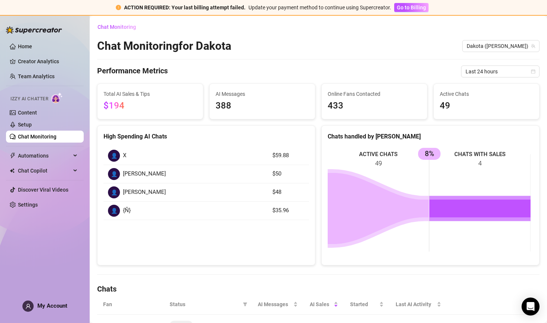
click at [42, 139] on link "Chat Monitoring" at bounding box center [37, 136] width 39 height 6
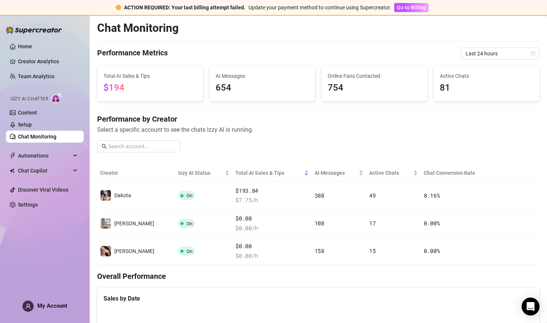
click at [32, 76] on link "Team Analytics" at bounding box center [36, 76] width 37 height 6
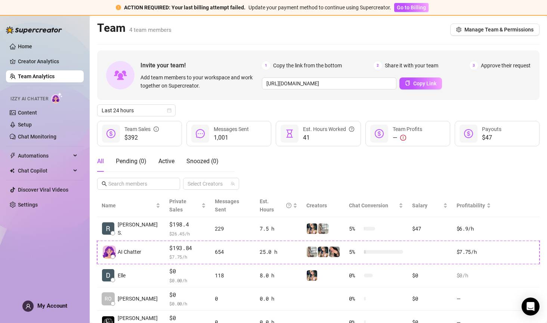
click at [414, 81] on span "Copy Link" at bounding box center [425, 83] width 23 height 6
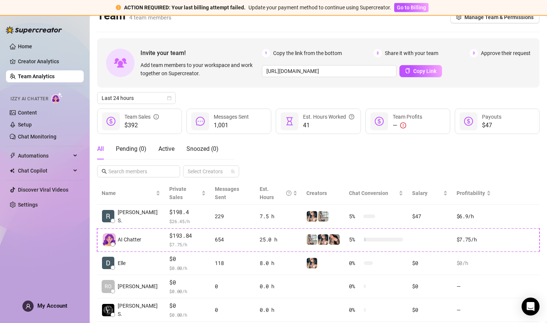
scroll to position [24, 0]
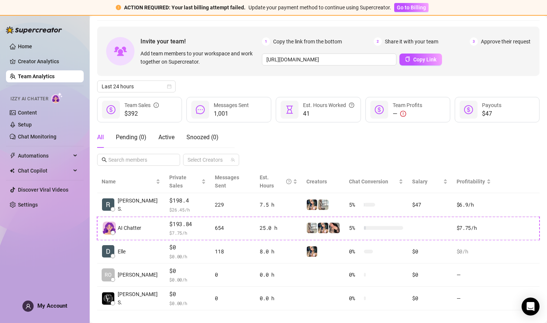
click at [32, 314] on div "Home Creator Analytics Team Analytics Izzy AI Chatter Content Setup Chat Monito…" at bounding box center [45, 165] width 78 height 301
click at [23, 305] on span at bounding box center [27, 305] width 11 height 11
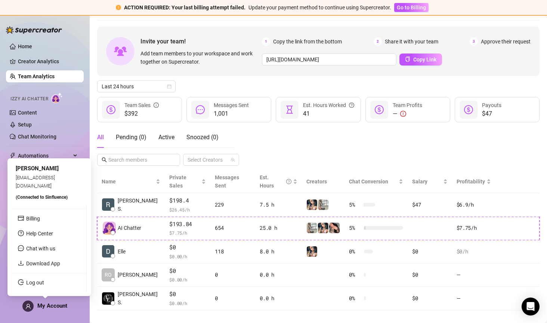
click at [36, 304] on div "My Account" at bounding box center [44, 305] width 45 height 11
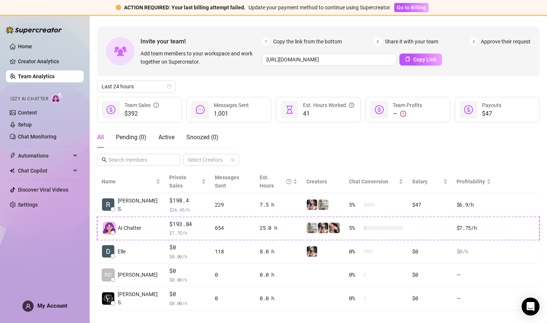
click at [33, 308] on span at bounding box center [27, 305] width 11 height 11
click at [38, 311] on div "My Account" at bounding box center [44, 305] width 45 height 11
click at [33, 303] on div "My Account" at bounding box center [44, 305] width 45 height 11
click at [26, 247] on div "Home Creator Analytics Team Analytics Izzy AI Chatter Content Setup Chat Monito…" at bounding box center [45, 165] width 78 height 301
click at [30, 204] on link "Settings" at bounding box center [28, 205] width 20 height 6
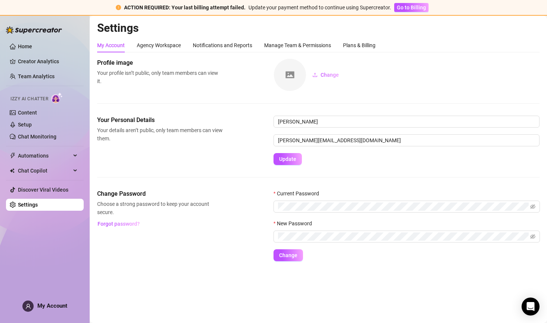
click at [40, 310] on div "My Account" at bounding box center [44, 305] width 45 height 11
click at [29, 313] on div "Home Creator Analytics Team Analytics Izzy AI Chatter Content Setup Chat Monito…" at bounding box center [45, 165] width 78 height 301
click at [8, 264] on div "Home Creator Analytics Team Analytics Izzy AI Chatter Content Setup Chat Monito…" at bounding box center [45, 165] width 78 height 301
click at [34, 306] on div "My Account" at bounding box center [44, 305] width 45 height 11
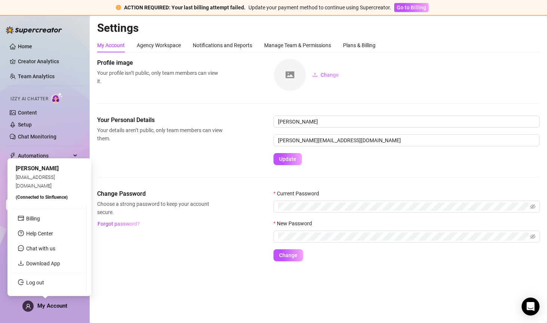
click at [36, 266] on link "Download App" at bounding box center [43, 263] width 34 height 6
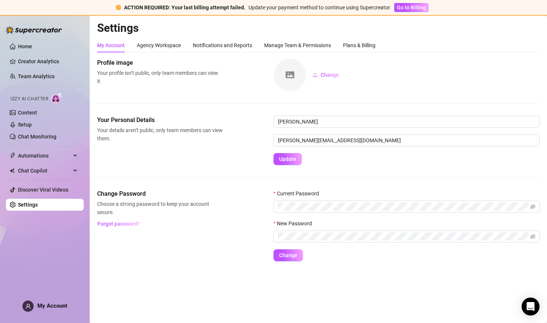
click at [38, 302] on span "My Account" at bounding box center [52, 305] width 30 height 7
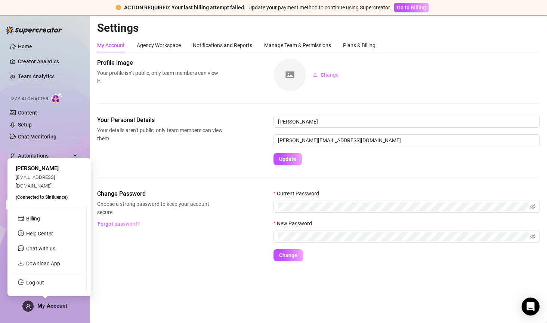
click at [29, 265] on link "Download App" at bounding box center [43, 263] width 34 height 6
click at [294, 46] on div "Manage Team & Permissions" at bounding box center [297, 45] width 67 height 8
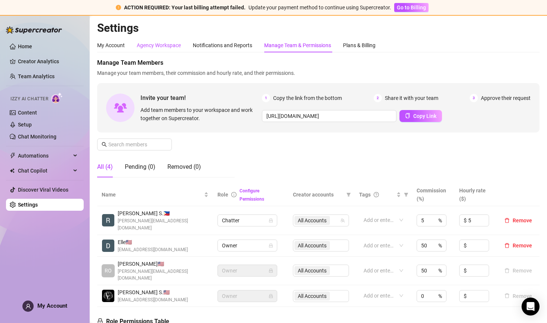
click at [156, 41] on div "Agency Workspace" at bounding box center [159, 45] width 44 height 8
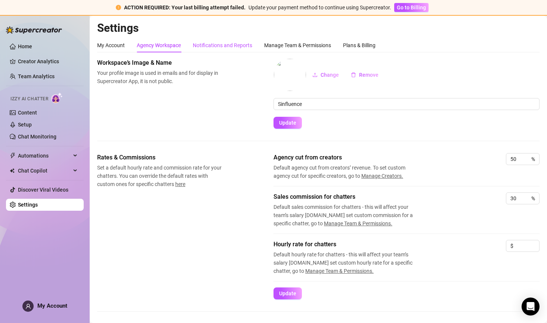
click at [227, 43] on div "Notifications and Reports" at bounding box center [222, 45] width 59 height 8
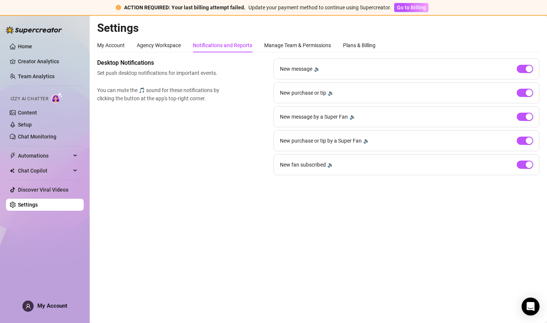
click at [277, 52] on div "Manage Team & Permissions" at bounding box center [297, 45] width 67 height 14
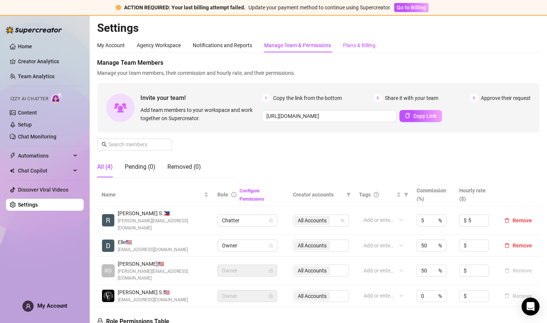
click at [356, 48] on div "Plans & Billing" at bounding box center [359, 45] width 33 height 8
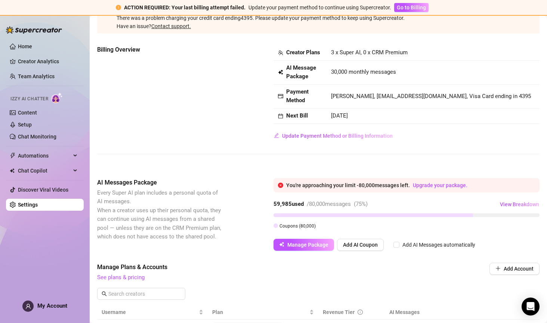
scroll to position [65, 0]
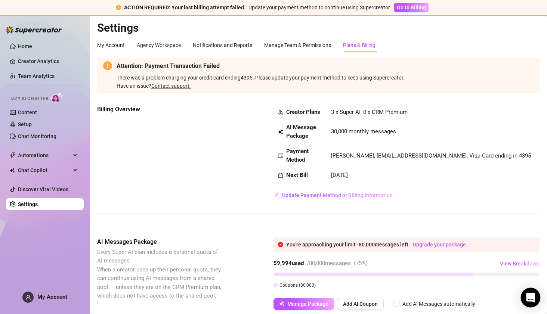
click at [529, 304] on div "Open Intercom Messenger" at bounding box center [531, 298] width 20 height 20
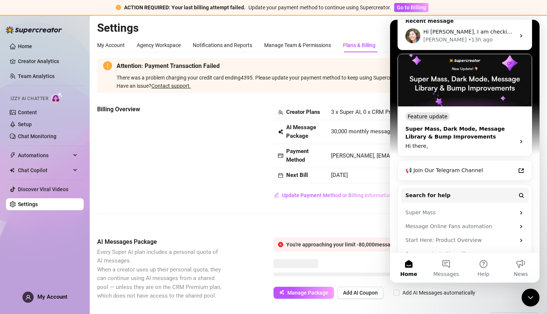
scroll to position [111, 0]
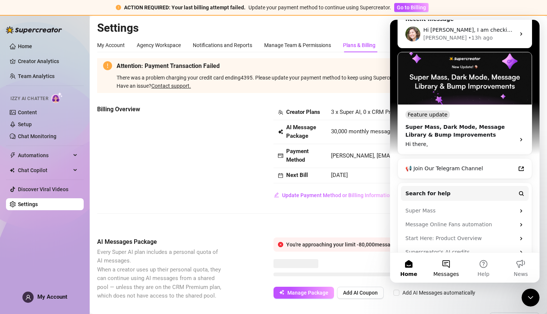
click at [442, 274] on span "Messages" at bounding box center [447, 274] width 26 height 5
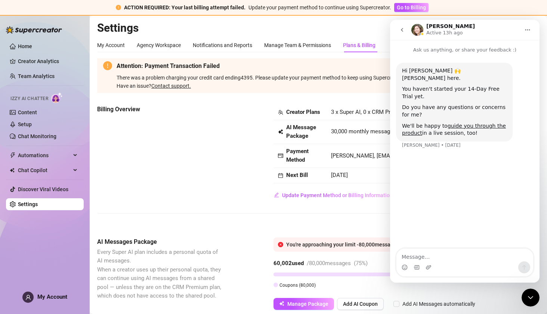
click at [405, 30] on icon "go back" at bounding box center [402, 30] width 6 height 6
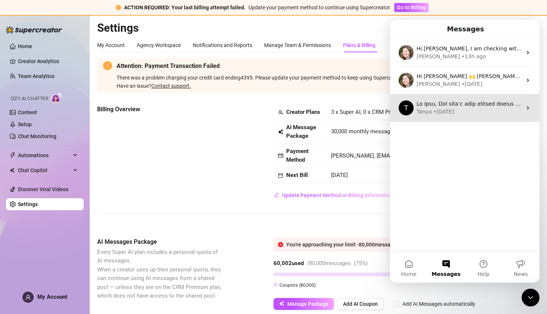
click at [471, 109] on div "Tanya • 1w ago" at bounding box center [469, 112] width 105 height 8
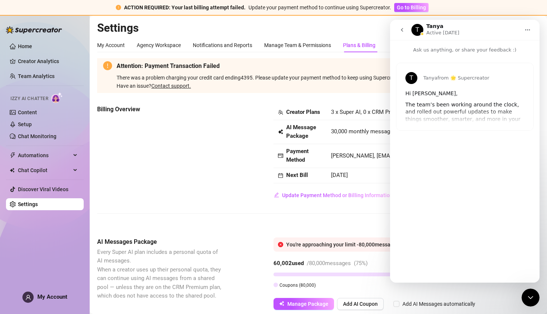
click at [400, 27] on icon "go back" at bounding box center [402, 30] width 6 height 6
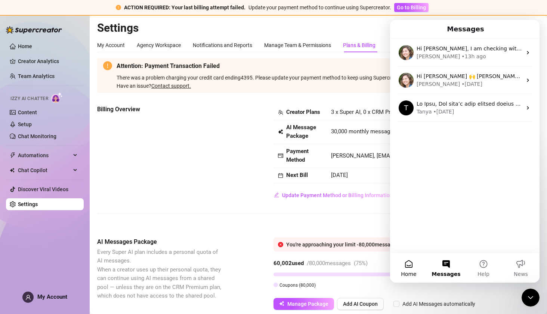
click at [407, 264] on button "Home" at bounding box center [408, 268] width 37 height 30
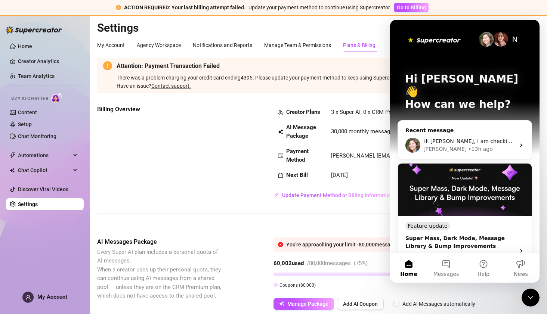
click at [441, 83] on p "Hi Ross 👋" at bounding box center [465, 85] width 120 height 25
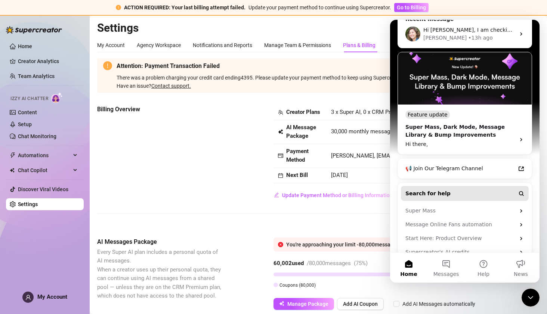
click at [427, 190] on span "Search for help" at bounding box center [428, 194] width 45 height 8
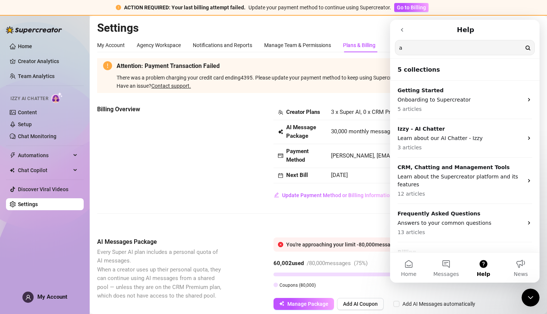
scroll to position [0, 0]
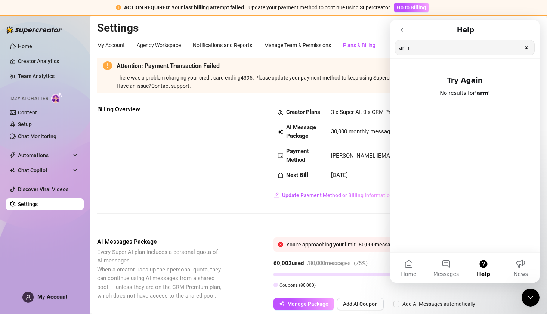
type input "arm"
click at [400, 29] on icon "go back" at bounding box center [402, 30] width 6 height 6
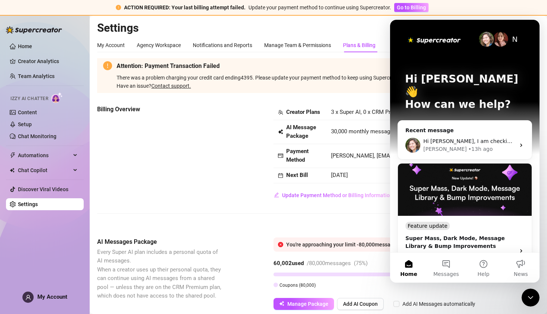
click at [527, 292] on div "Close Intercom Messenger" at bounding box center [531, 298] width 18 height 18
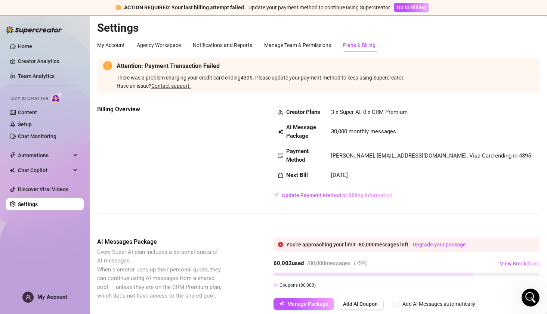
click at [527, 292] on div "Open Intercom Messenger" at bounding box center [531, 298] width 25 height 25
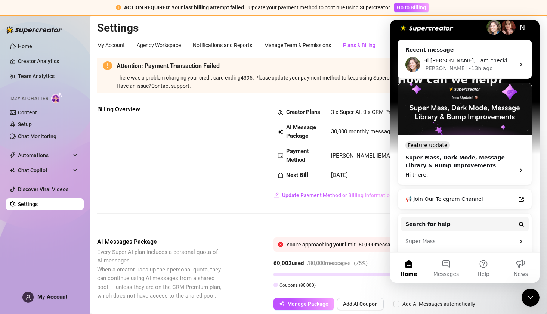
click at [501, 35] on img "Intercom messenger" at bounding box center [508, 27] width 15 height 15
click at [515, 35] on div "N" at bounding box center [522, 27] width 15 height 15
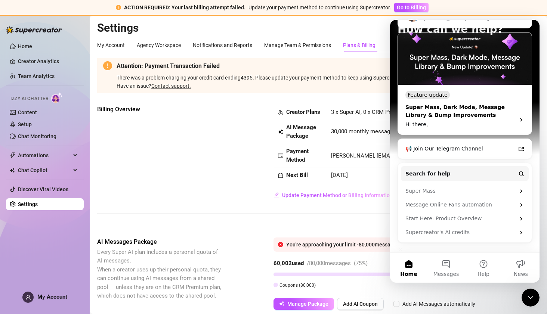
scroll to position [111, 0]
click at [482, 268] on button "Help" at bounding box center [483, 268] width 37 height 30
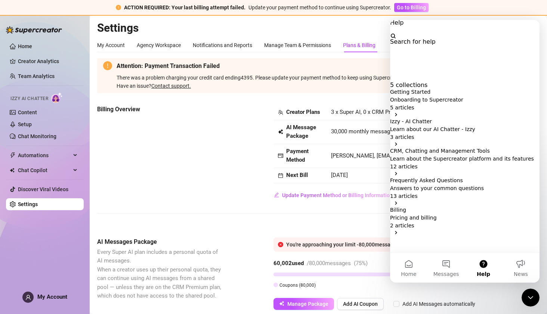
click at [425, 88] on p "Getting Started" at bounding box center [465, 92] width 150 height 8
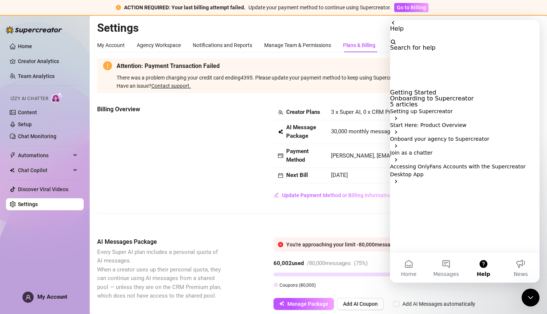
click at [420, 108] on p "Setting up Supercreator" at bounding box center [465, 112] width 150 height 8
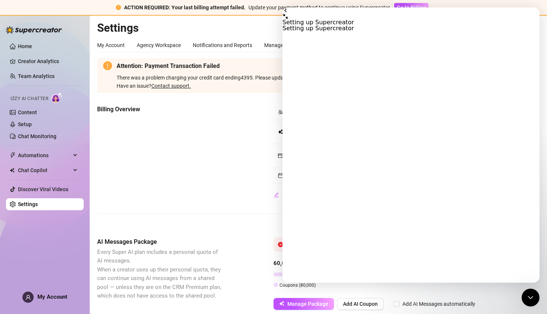
scroll to position [304, 0]
click at [26, 59] on link "Creator Analytics" at bounding box center [48, 61] width 60 height 12
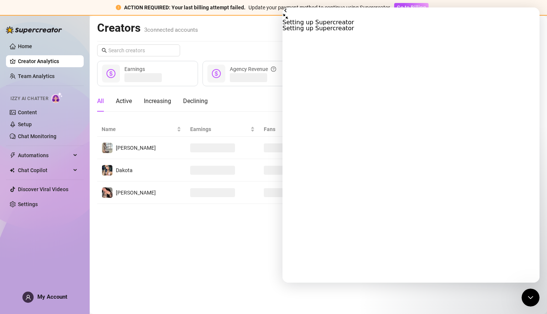
click at [289, 16] on icon "Collapse window" at bounding box center [286, 16] width 6 height 6
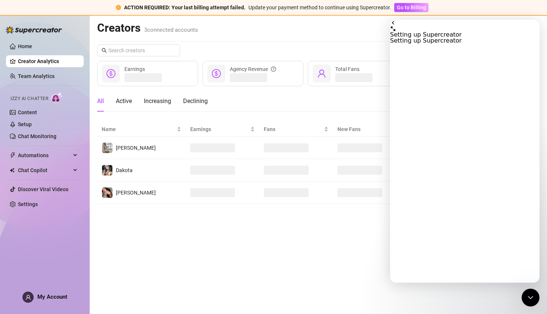
click at [396, 26] on button "go back" at bounding box center [393, 23] width 6 height 6
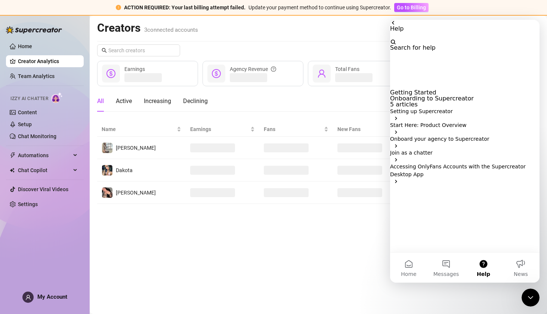
click at [532, 298] on icon "Close Intercom Messenger" at bounding box center [530, 298] width 5 height 3
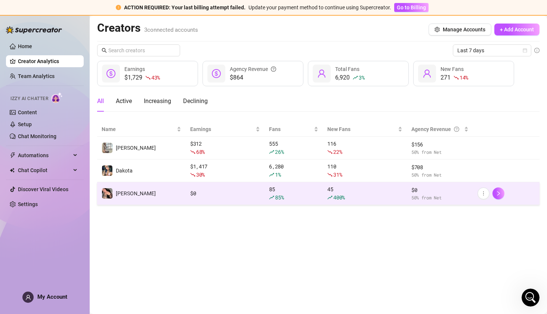
click at [225, 198] on td "$ 0" at bounding box center [225, 193] width 79 height 23
